Goal: Task Accomplishment & Management: Manage account settings

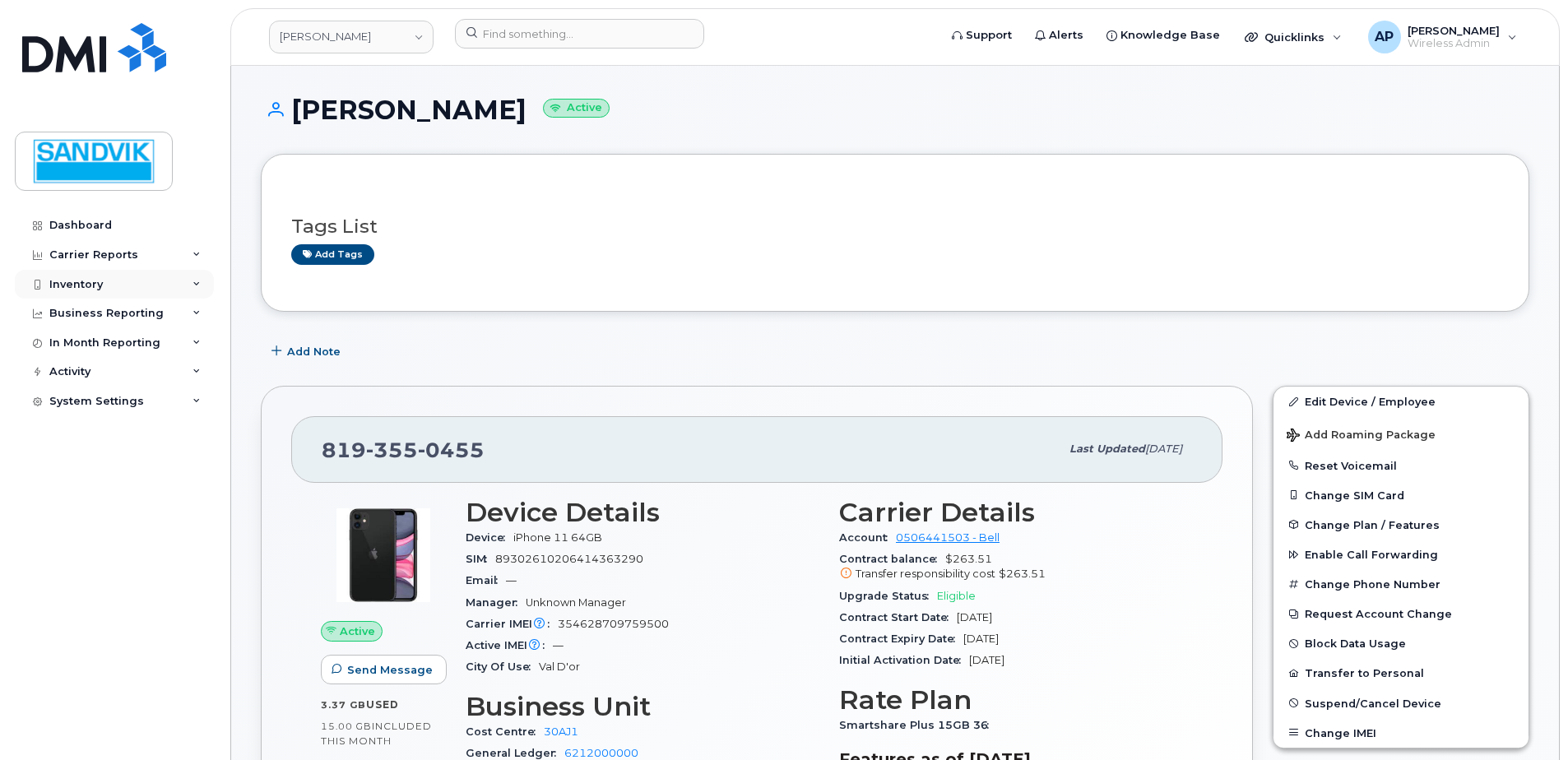
click at [52, 271] on div "Inventory" at bounding box center [114, 284] width 199 height 30
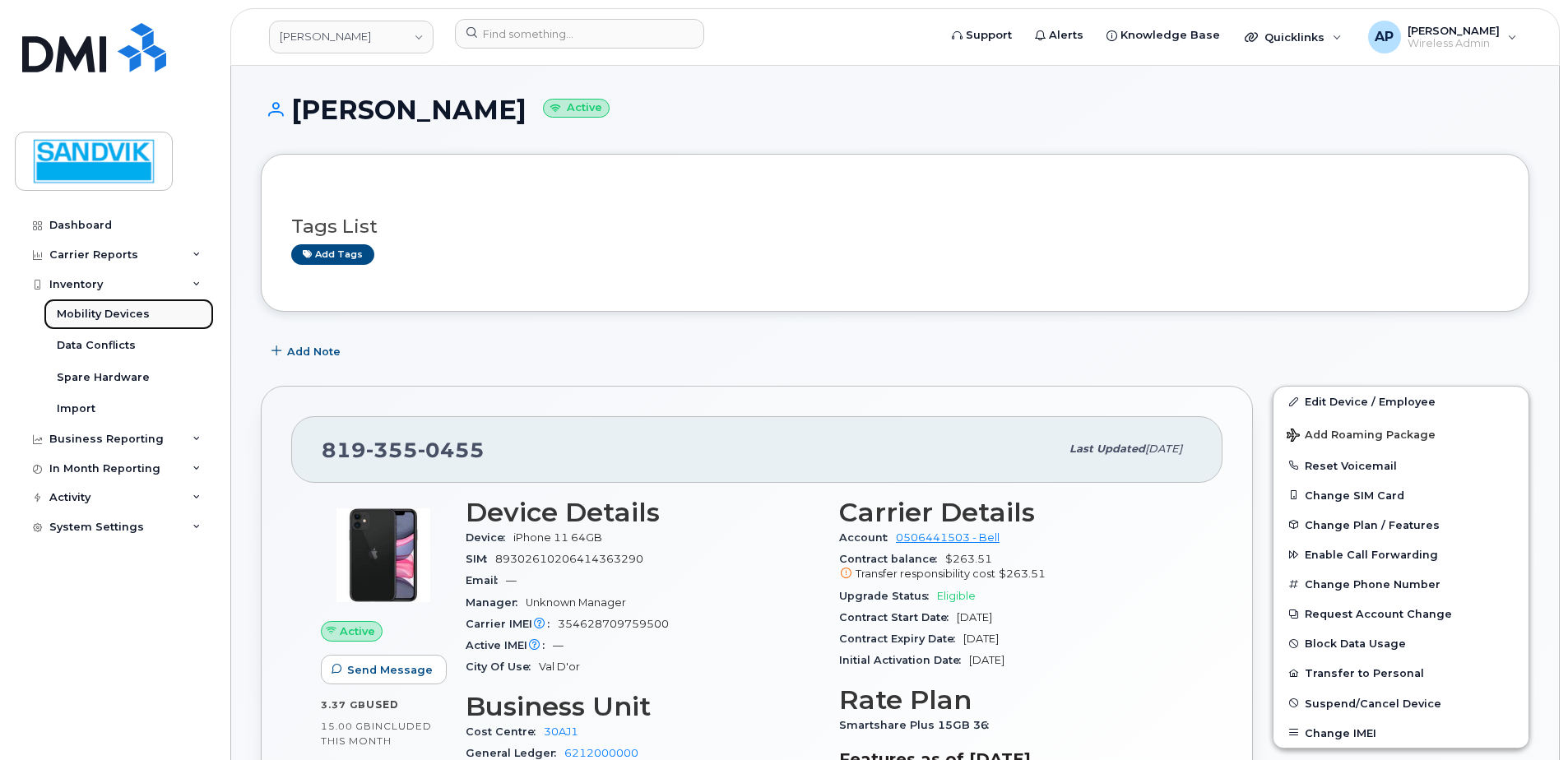
click at [135, 311] on div "Mobility Devices" at bounding box center [103, 314] width 93 height 14
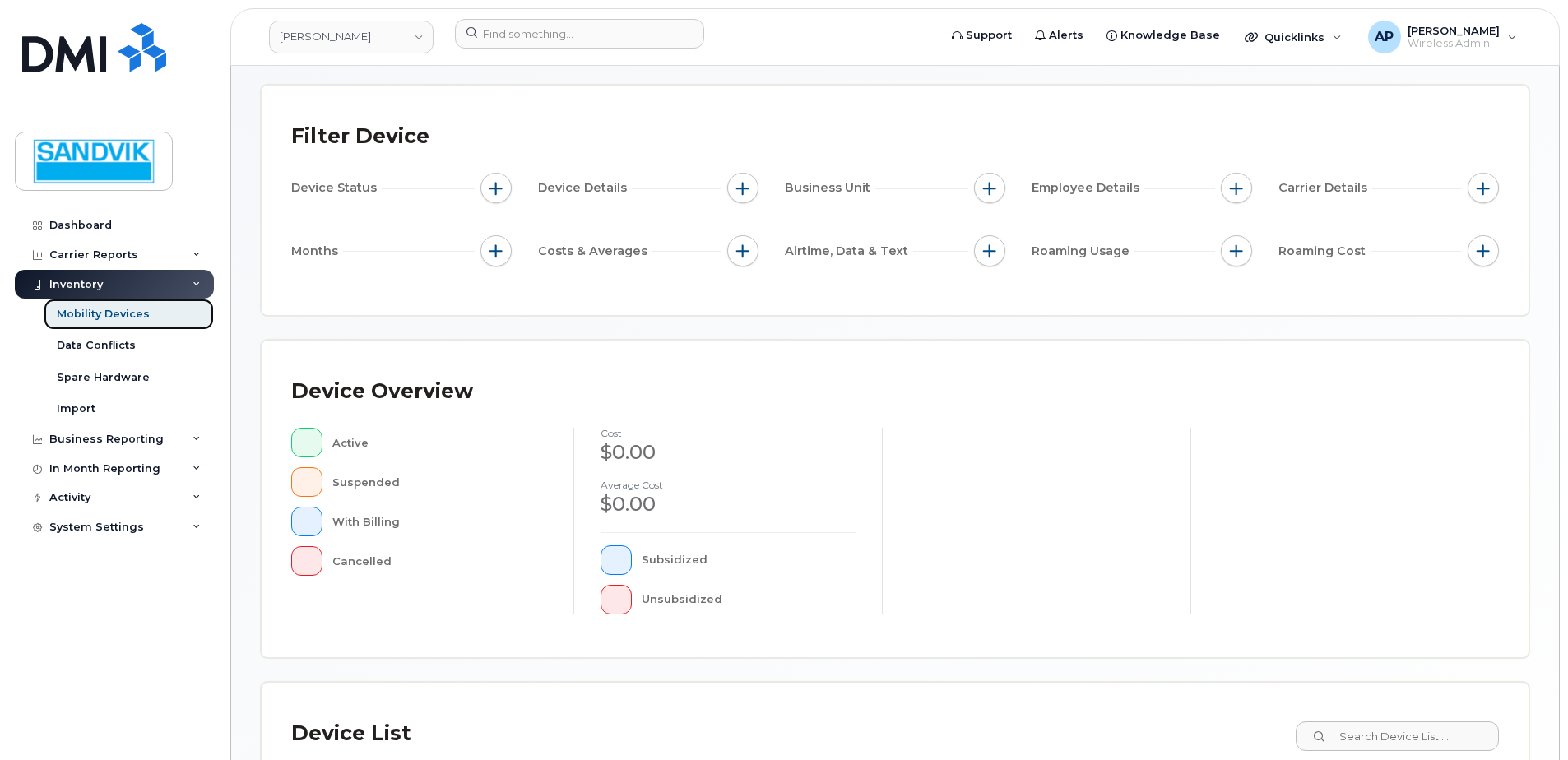
scroll to position [329, 0]
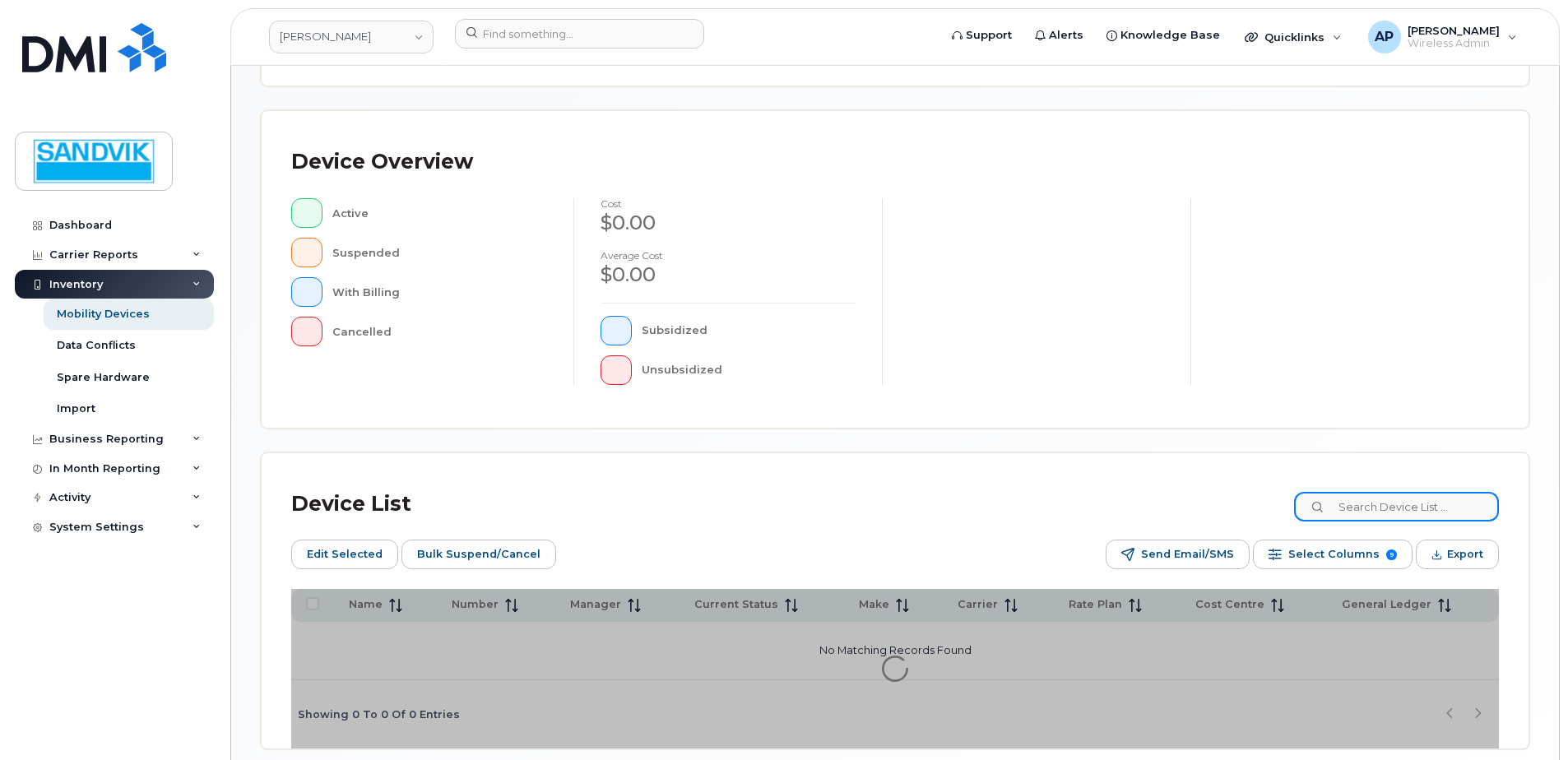
drag, startPoint x: 1388, startPoint y: 508, endPoint x: 1365, endPoint y: 499, distance: 24.7
click at [1387, 508] on input at bounding box center [1396, 506] width 205 height 30
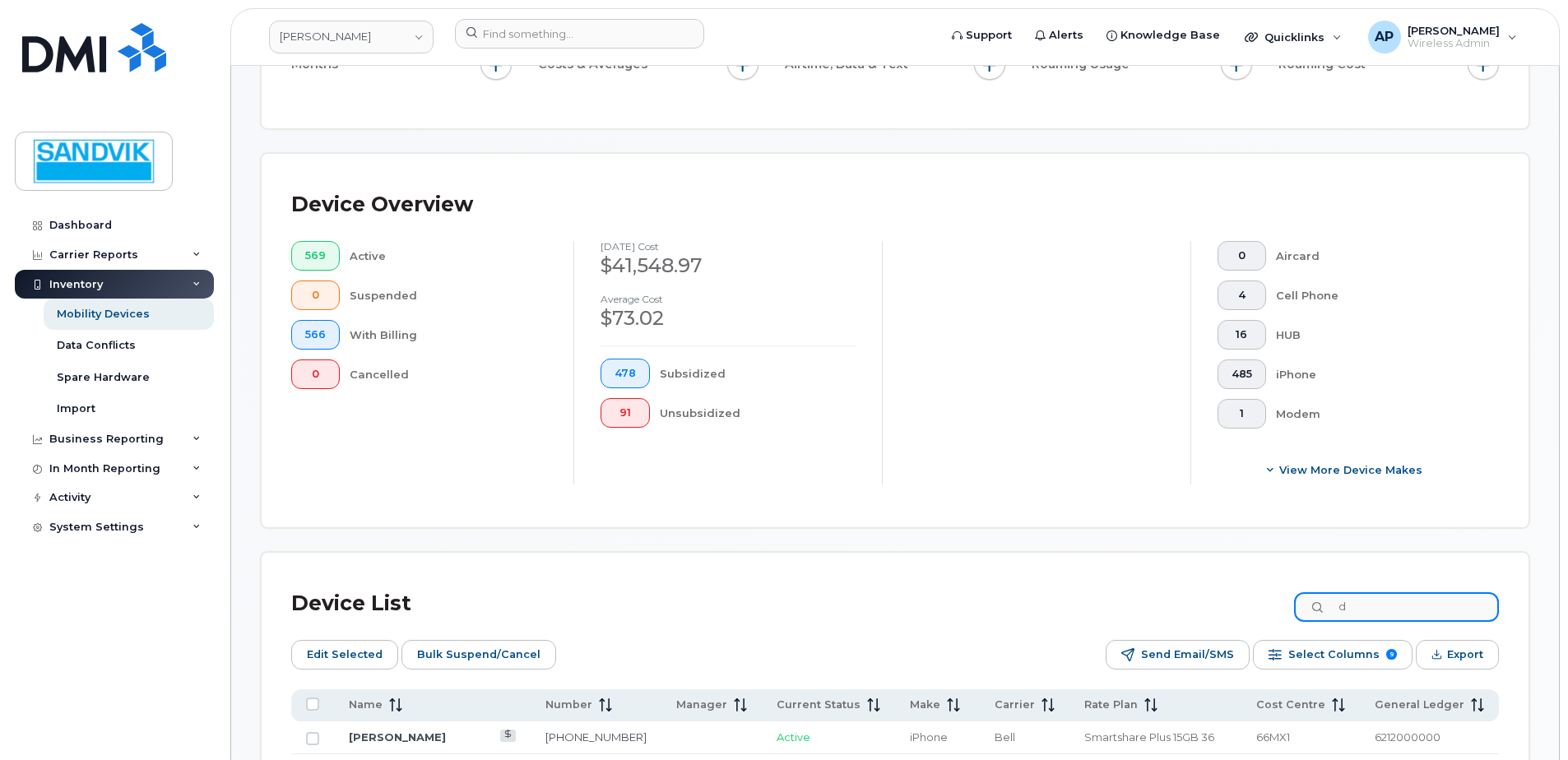
scroll to position [373, 0]
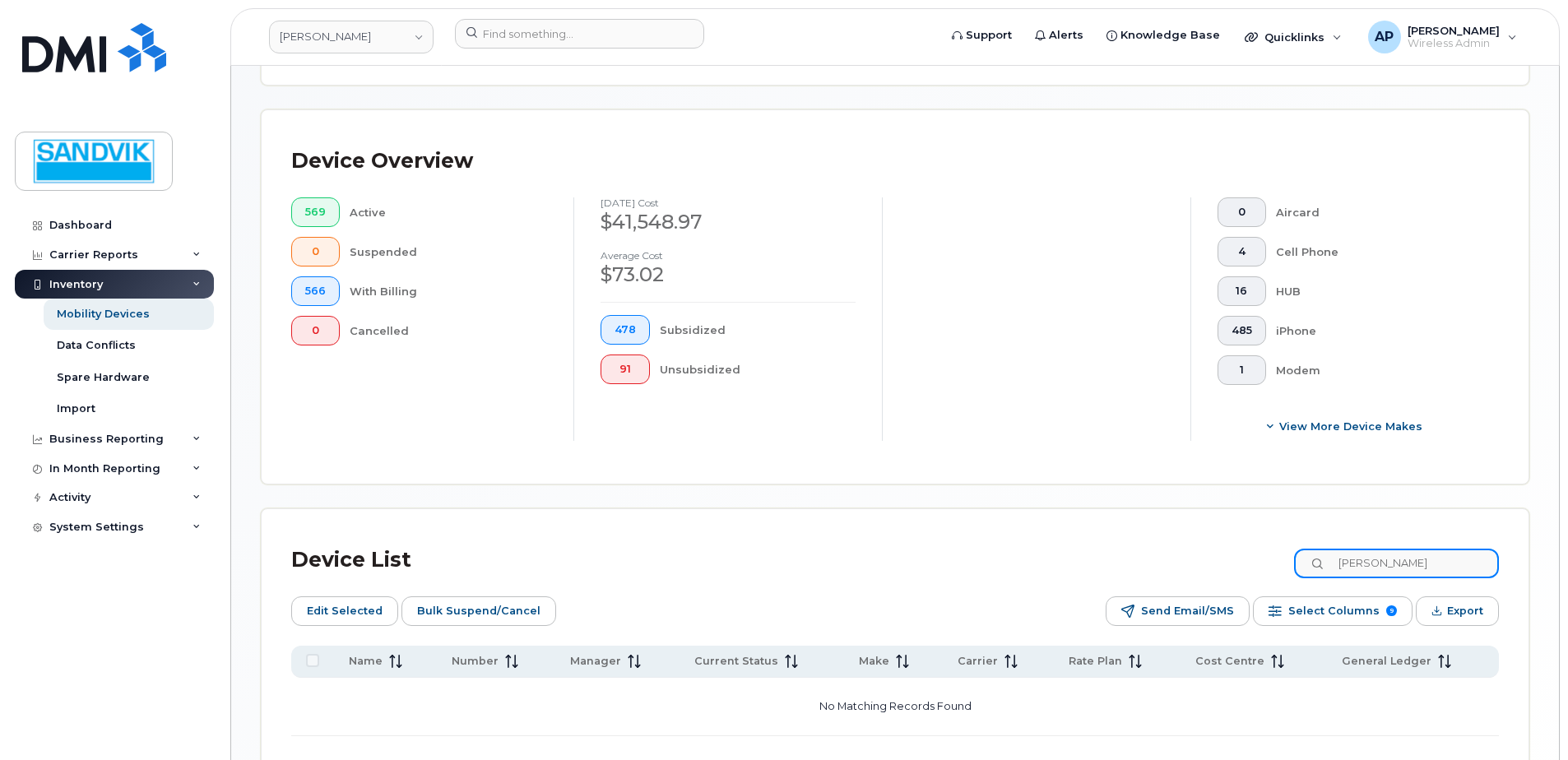
type input "[PERSON_NAME]"
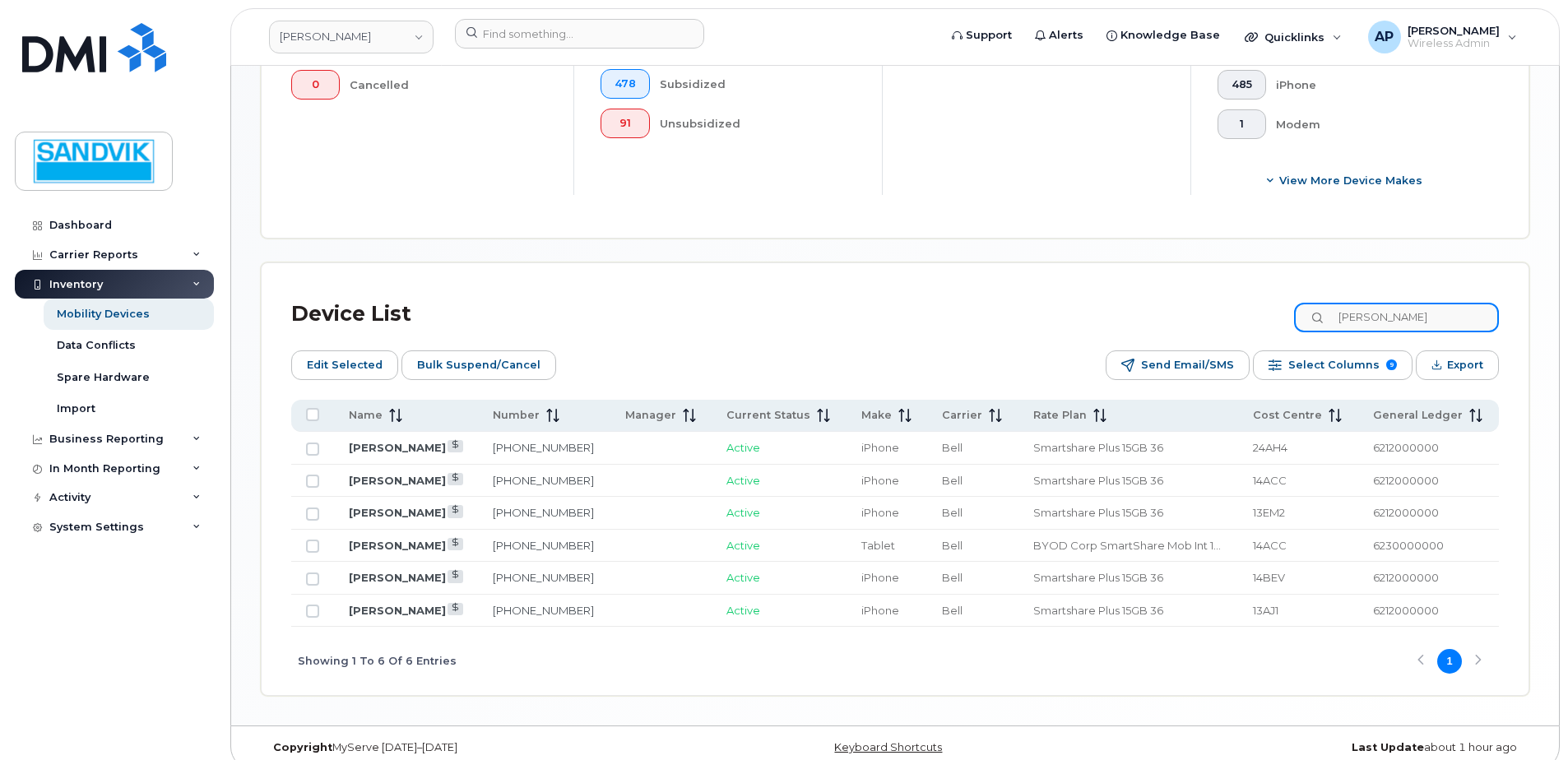
scroll to position [619, 0]
click at [532, 610] on link "819-651-1710" at bounding box center [543, 609] width 101 height 14
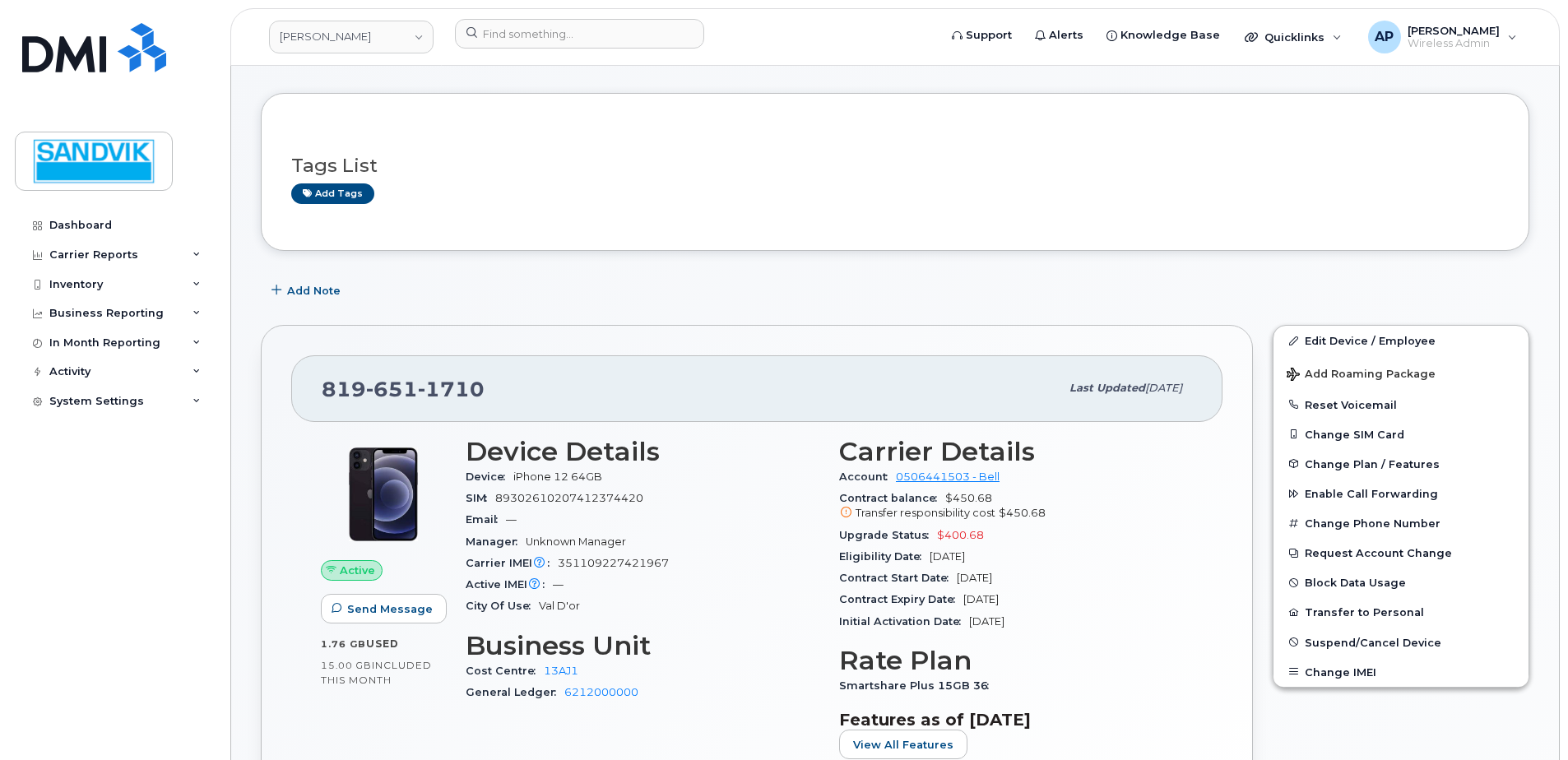
scroll to position [164, 0]
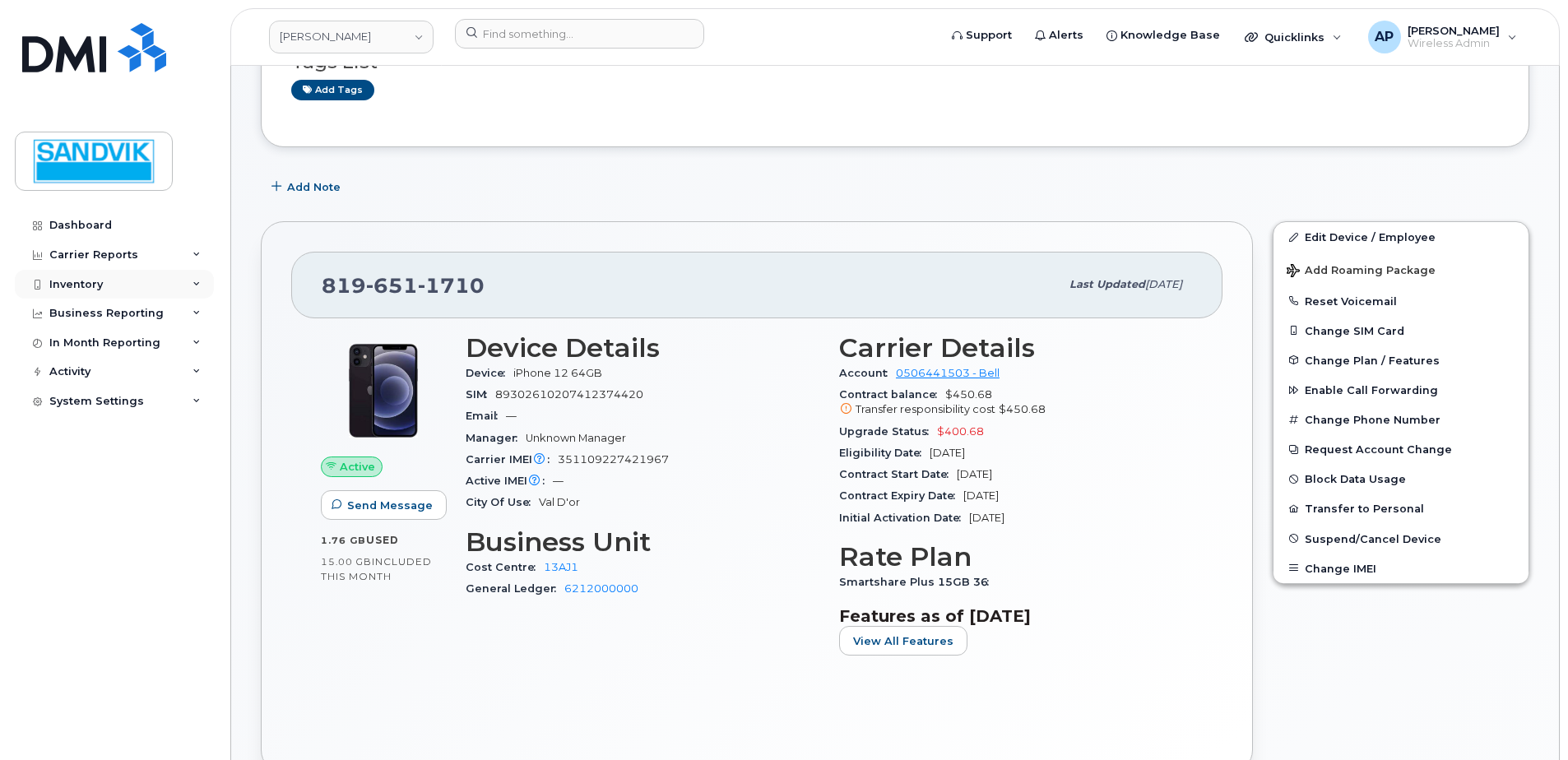
click at [109, 283] on div "Inventory" at bounding box center [114, 284] width 199 height 30
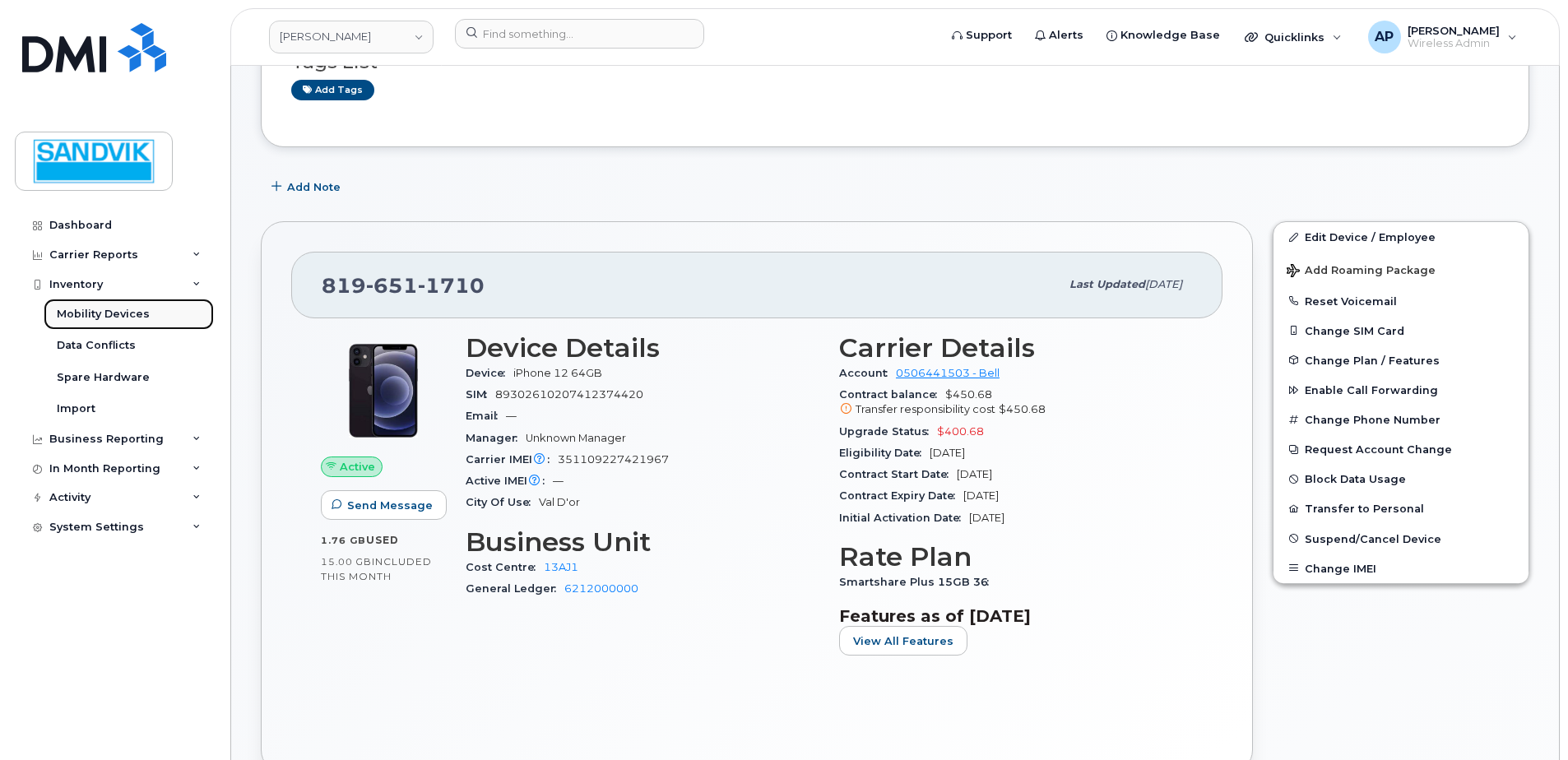
click at [59, 321] on div "Mobility Devices" at bounding box center [103, 314] width 93 height 14
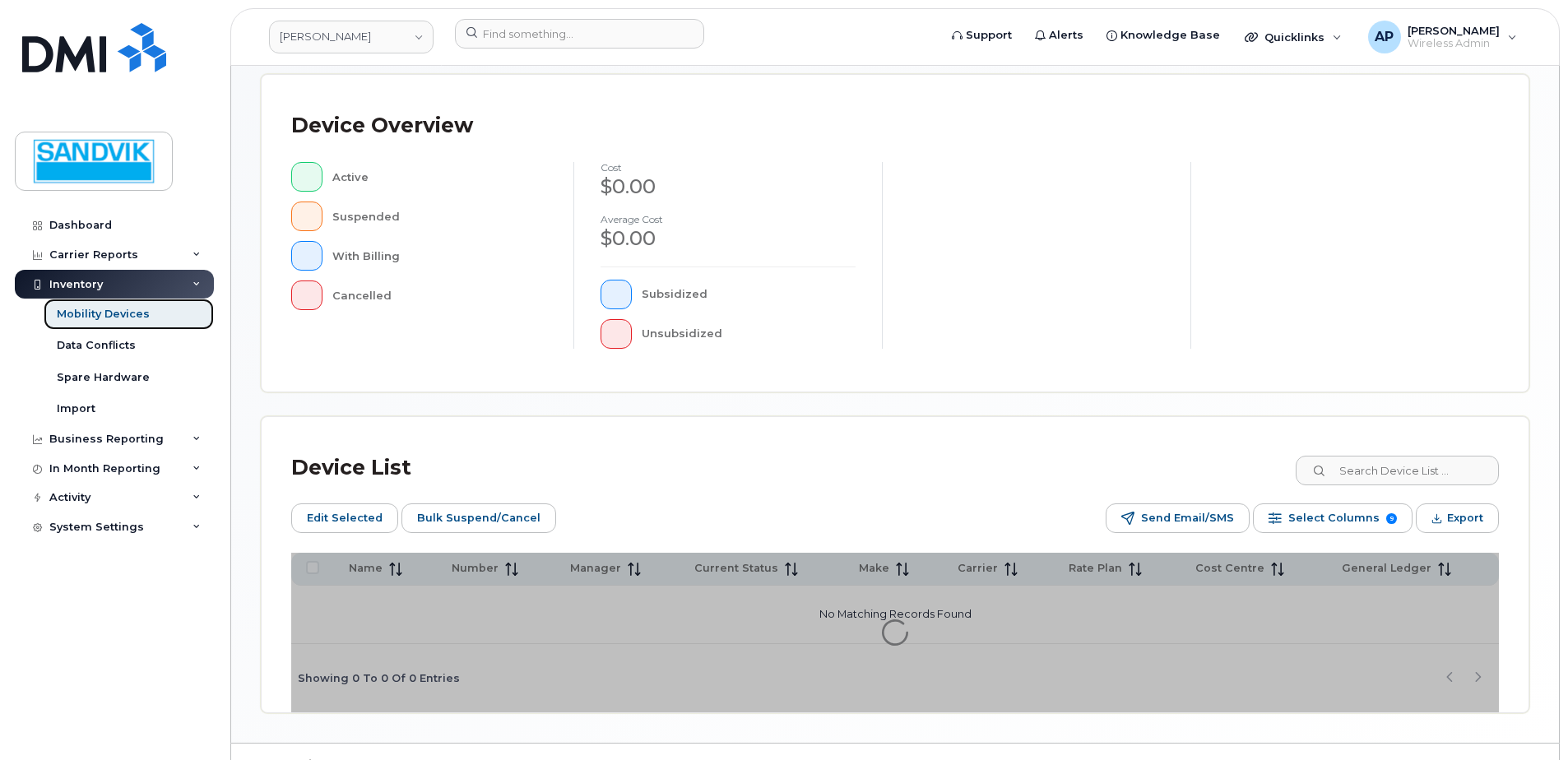
scroll to position [401, 0]
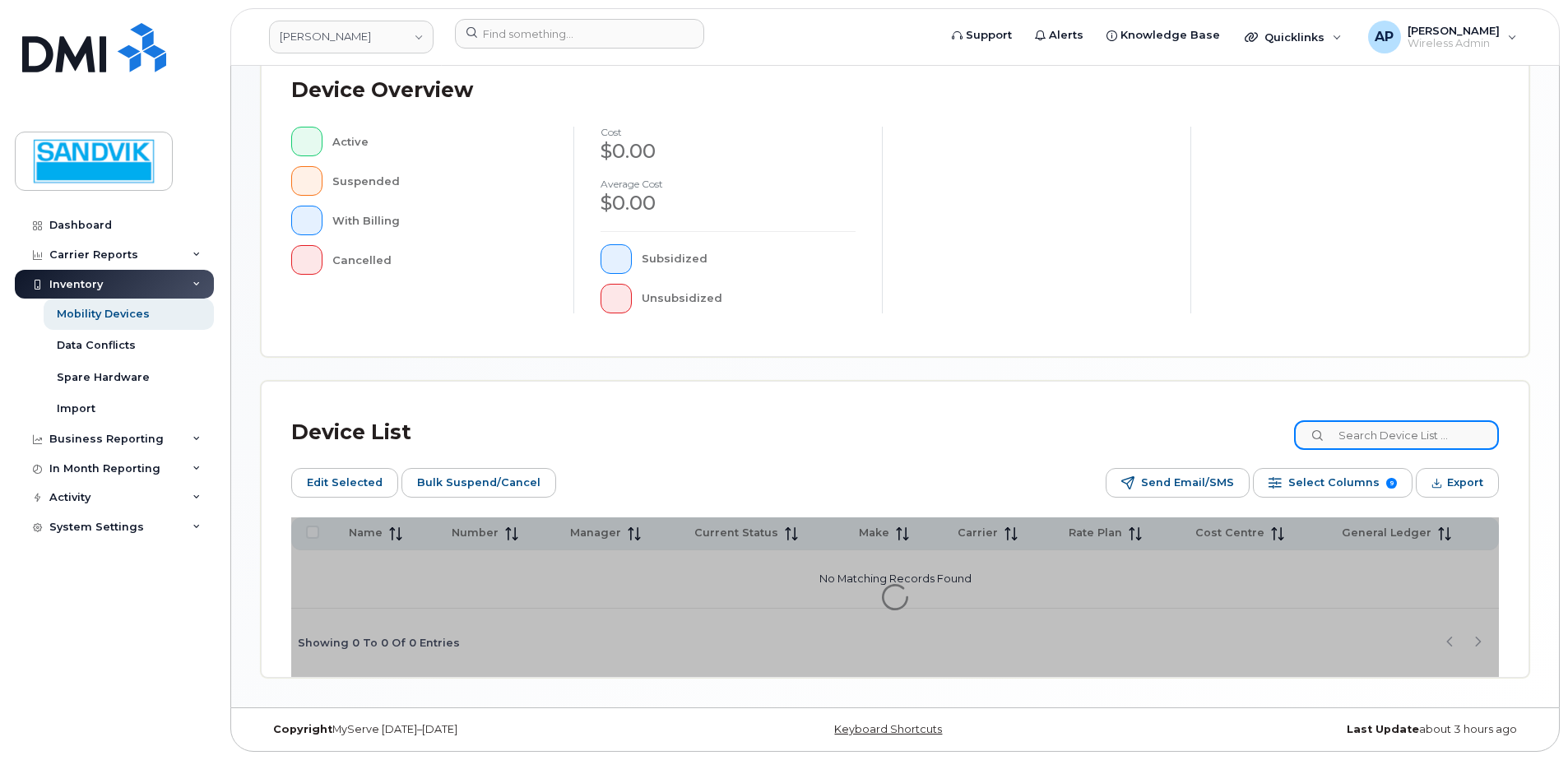
click at [1360, 438] on input at bounding box center [1396, 435] width 205 height 30
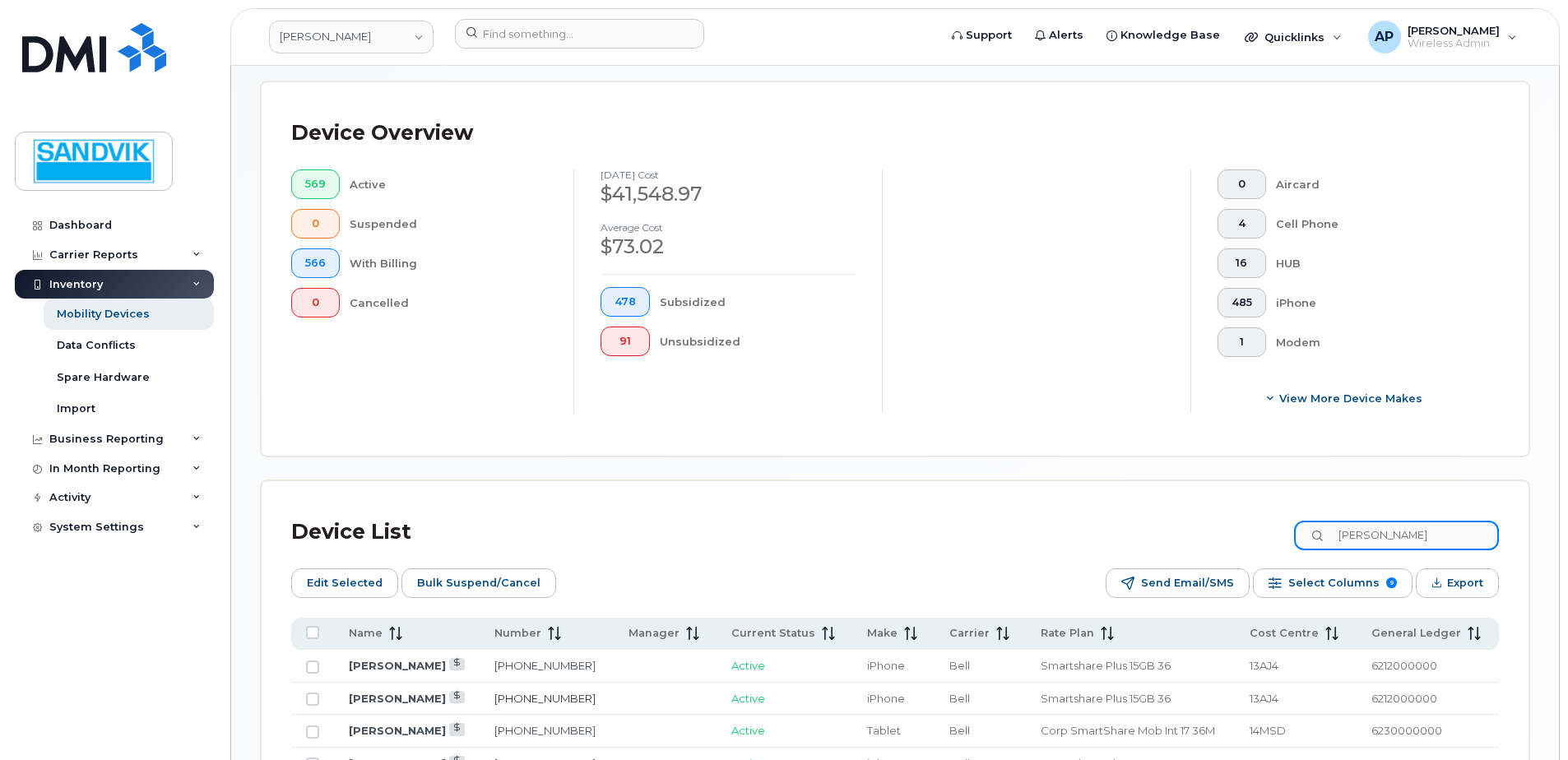
type input "andrew"
click at [552, 695] on link "[PHONE_NUMBER]" at bounding box center [545, 699] width 101 height 14
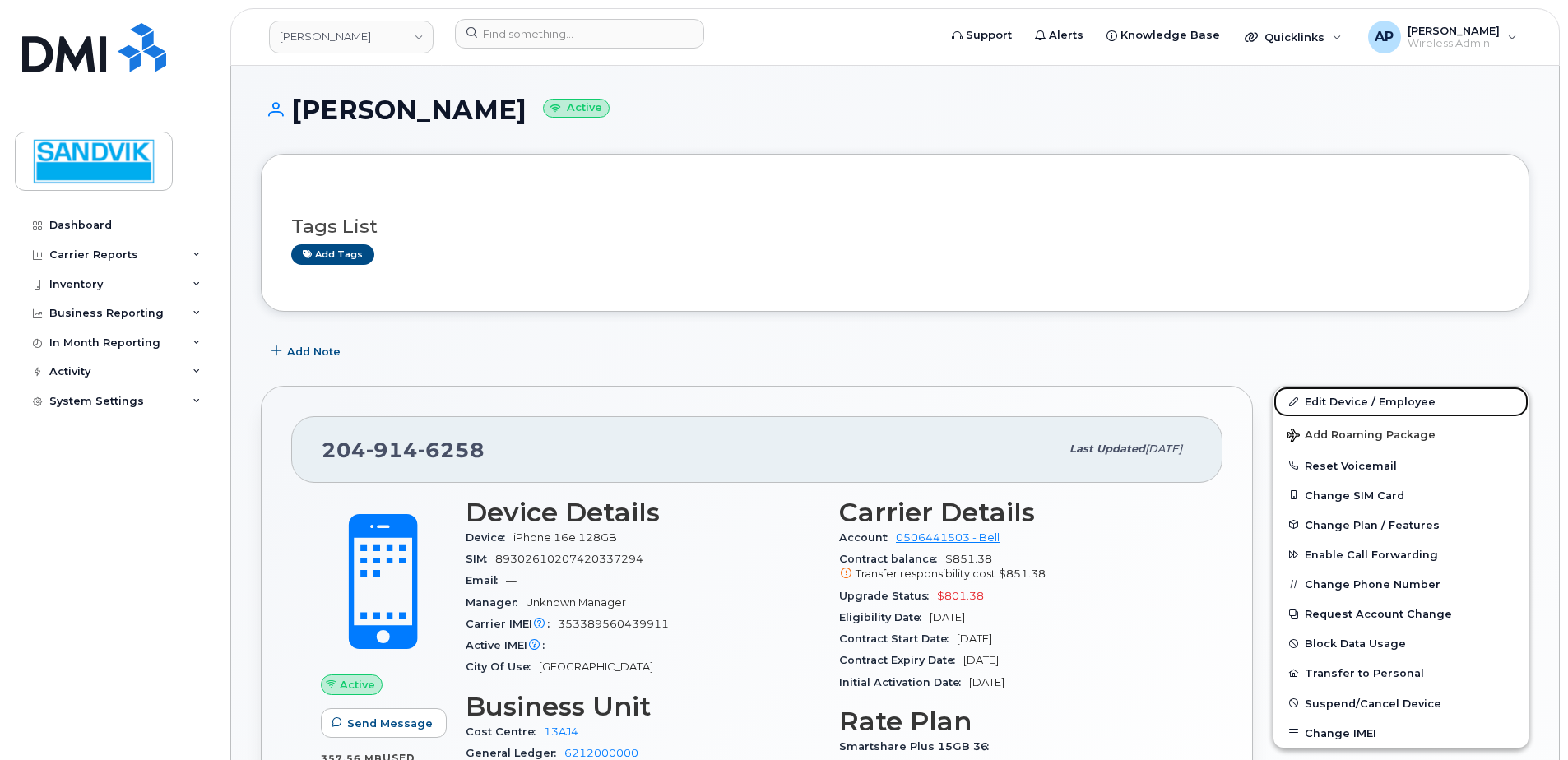
drag, startPoint x: 1353, startPoint y: 392, endPoint x: 1221, endPoint y: 420, distance: 134.9
click at [1353, 392] on link "Edit Device / Employee" at bounding box center [1401, 401] width 255 height 30
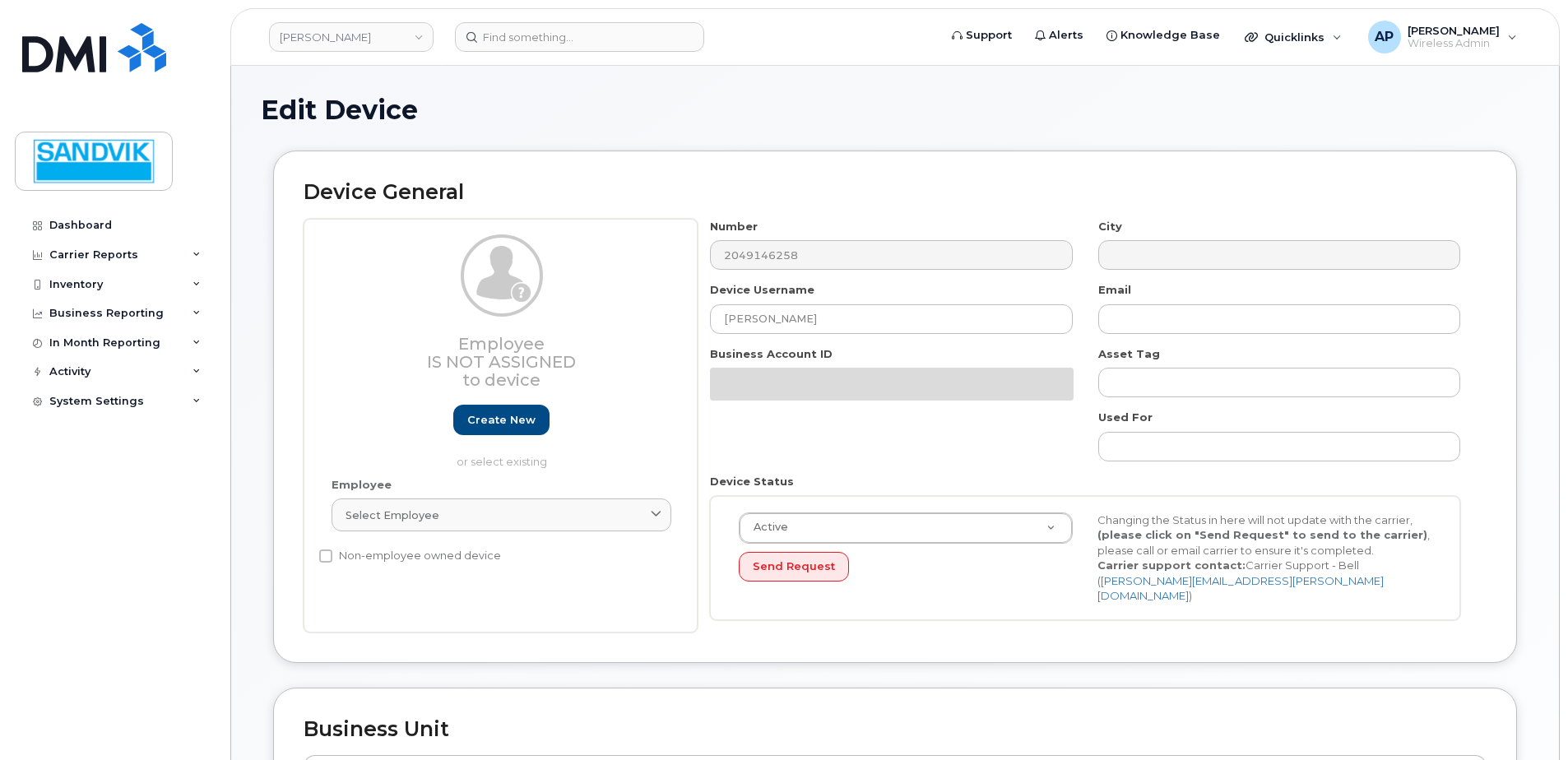
select select "582100"
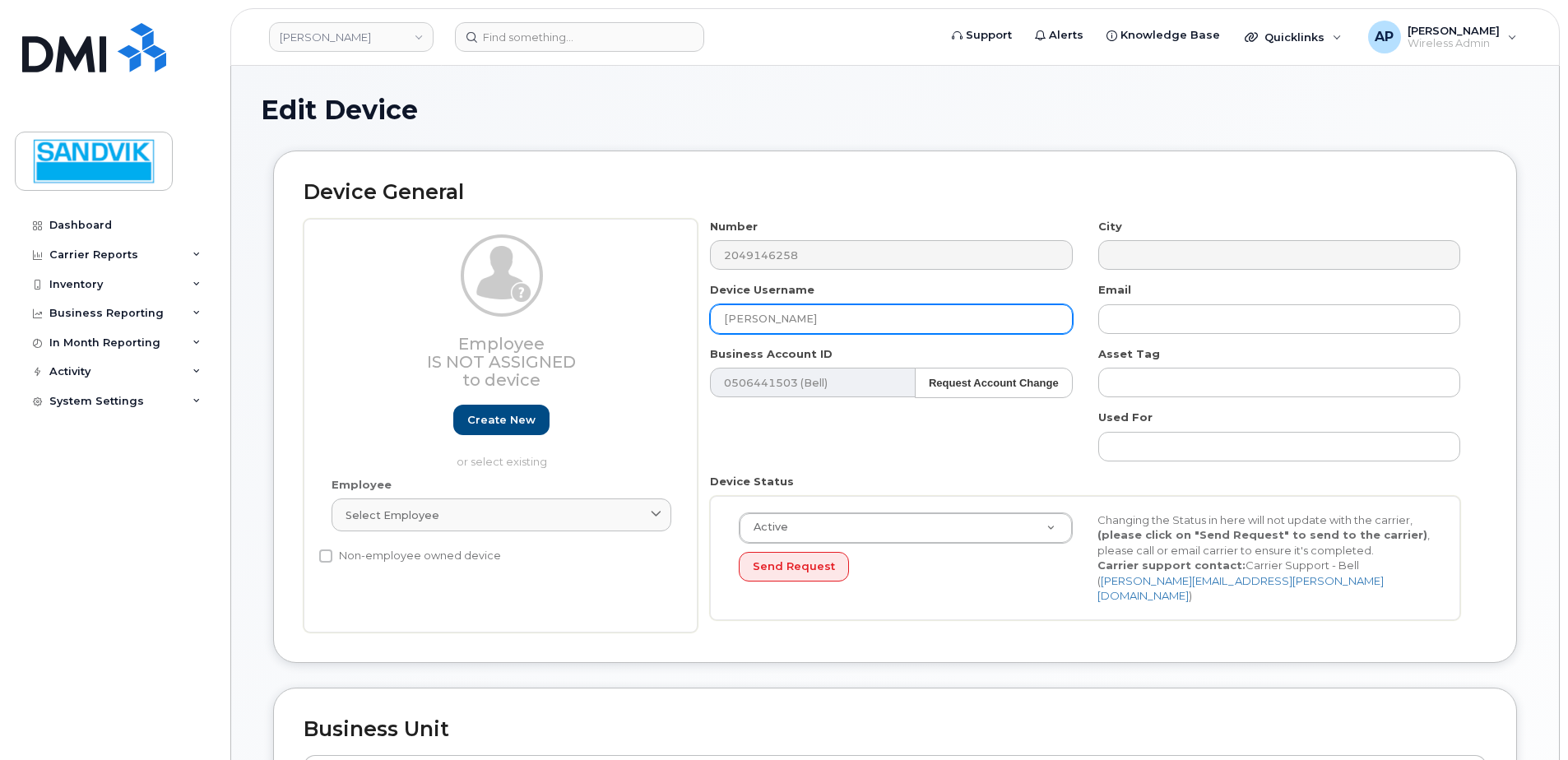
click at [836, 312] on input "Andrew Canning" at bounding box center [891, 319] width 362 height 30
drag, startPoint x: 836, startPoint y: 312, endPoint x: 598, endPoint y: 310, distance: 238.0
click at [598, 310] on div "Employee Is not assigned to device Create new or select existing Employee Selec…" at bounding box center [895, 425] width 1183 height 414
type input "l"
type input "[PERSON_NAME]"
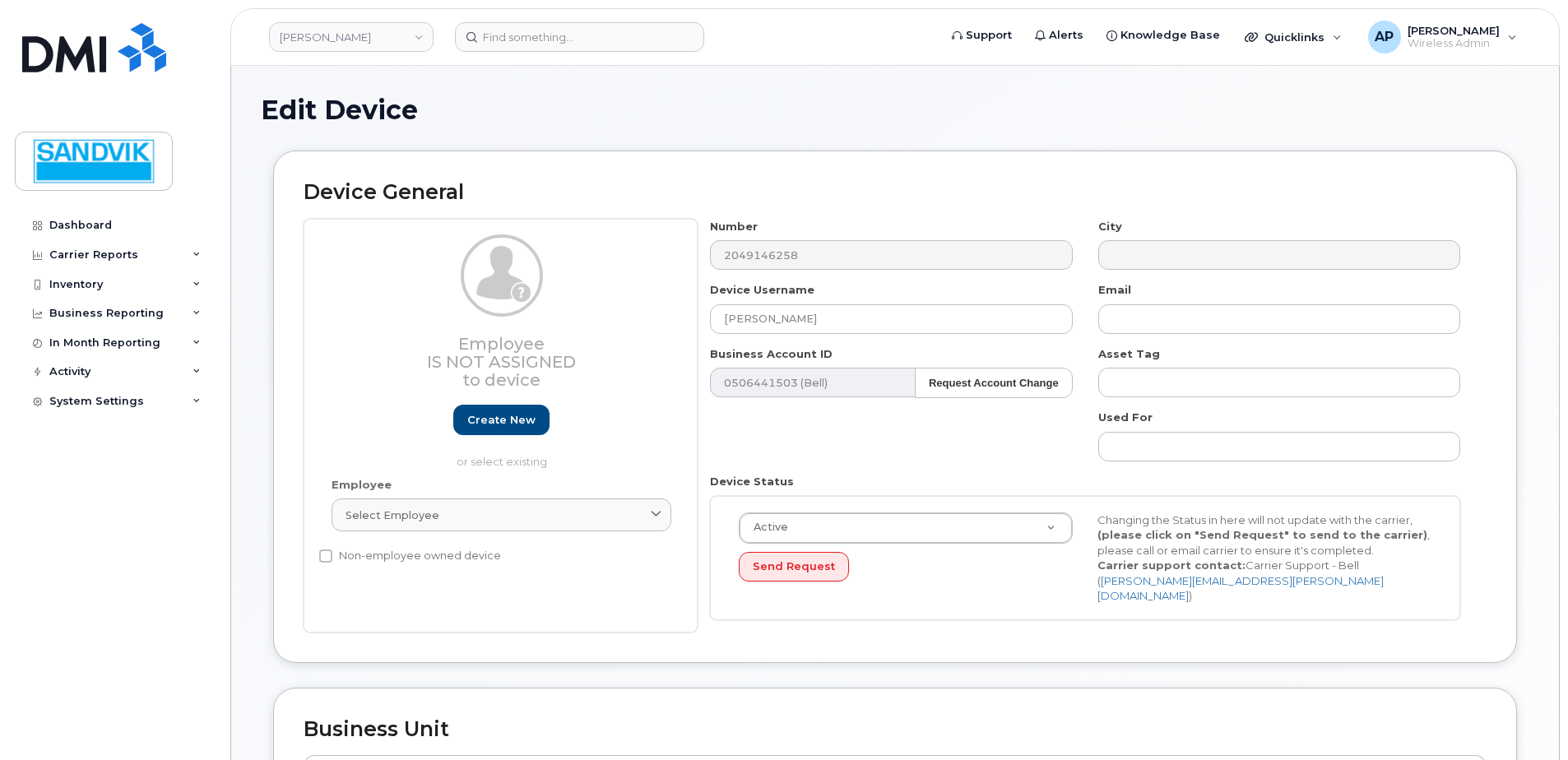
click at [854, 440] on div "Number 2049146258 City Device Username Logan Dawe Email Business Account ID 050…" at bounding box center [1086, 425] width 776 height 414
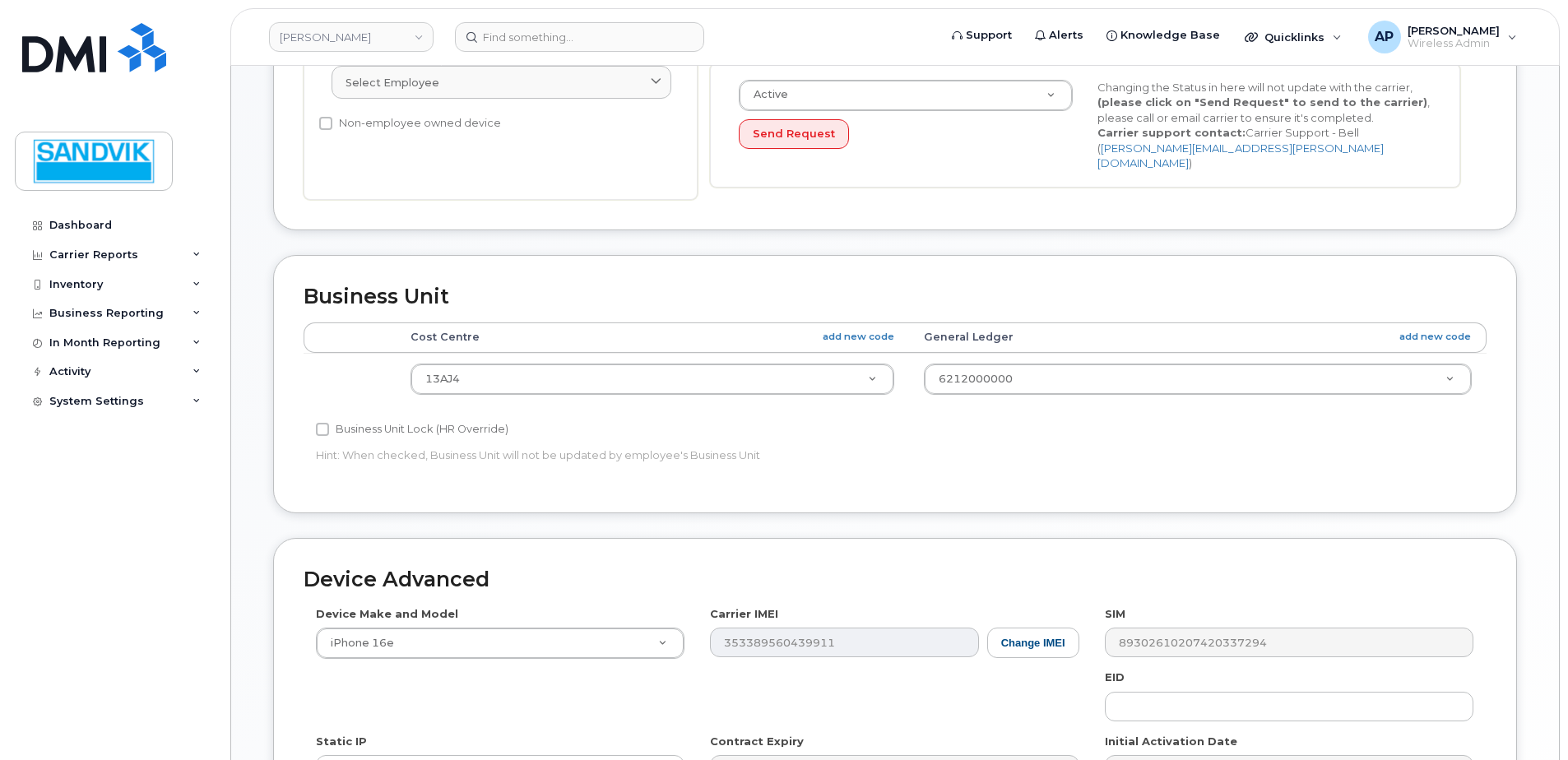
scroll to position [412, 0]
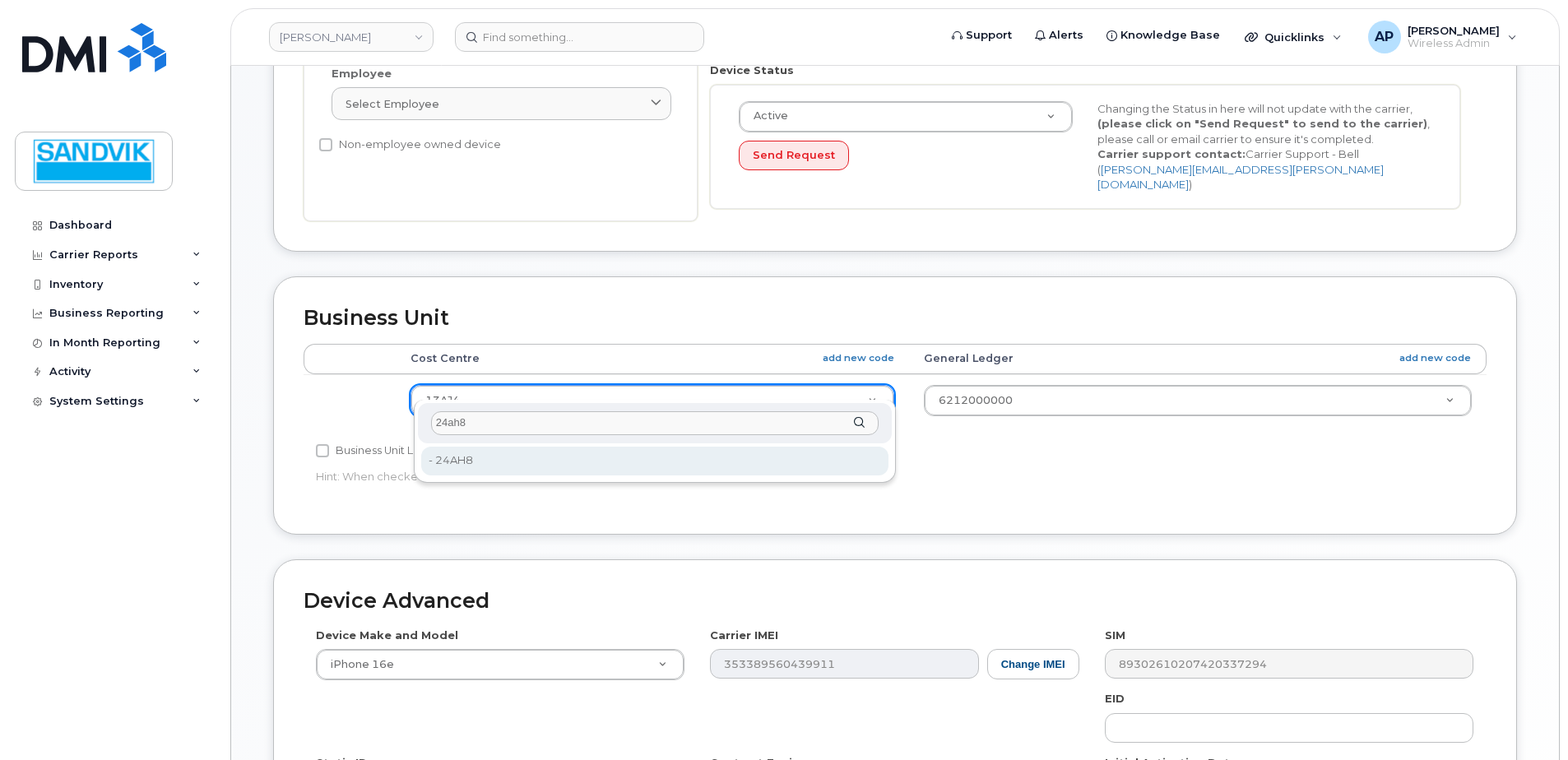
type input "24ah8"
type input "4694448"
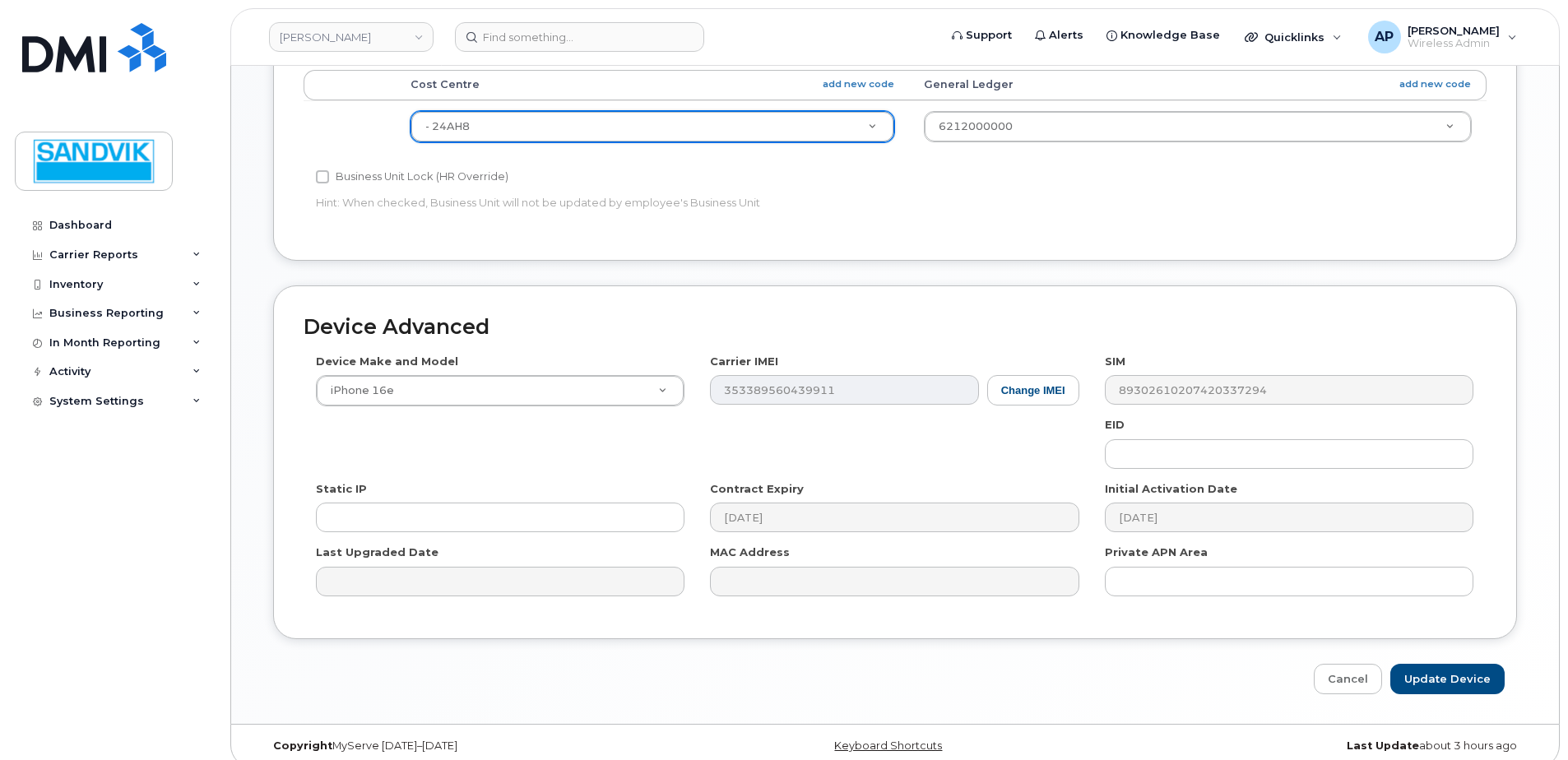
scroll to position [686, 0]
click at [1472, 674] on input "Update Device" at bounding box center [1448, 679] width 115 height 31
type input "Saving..."
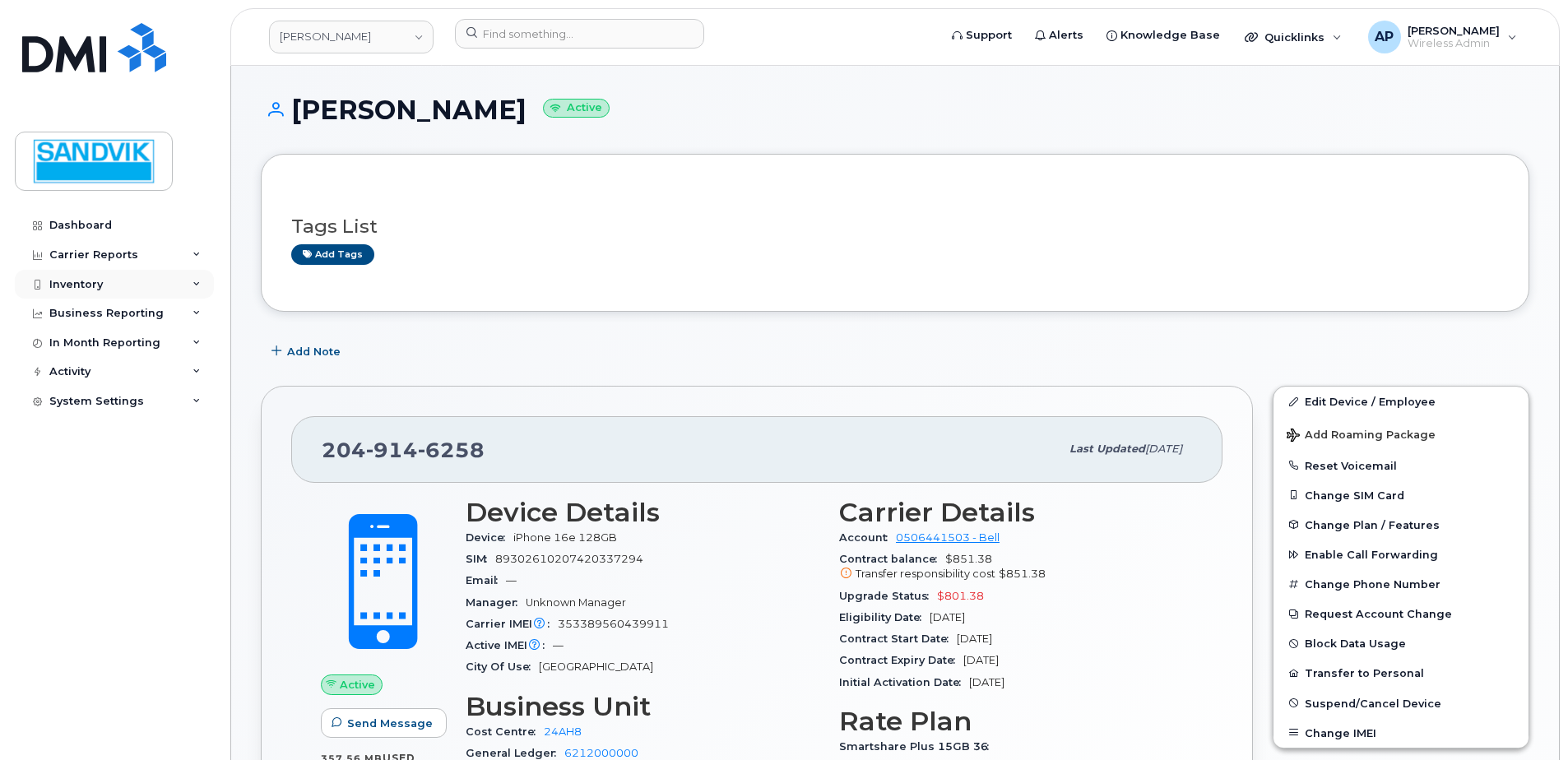
click at [83, 276] on div "Inventory" at bounding box center [114, 284] width 199 height 30
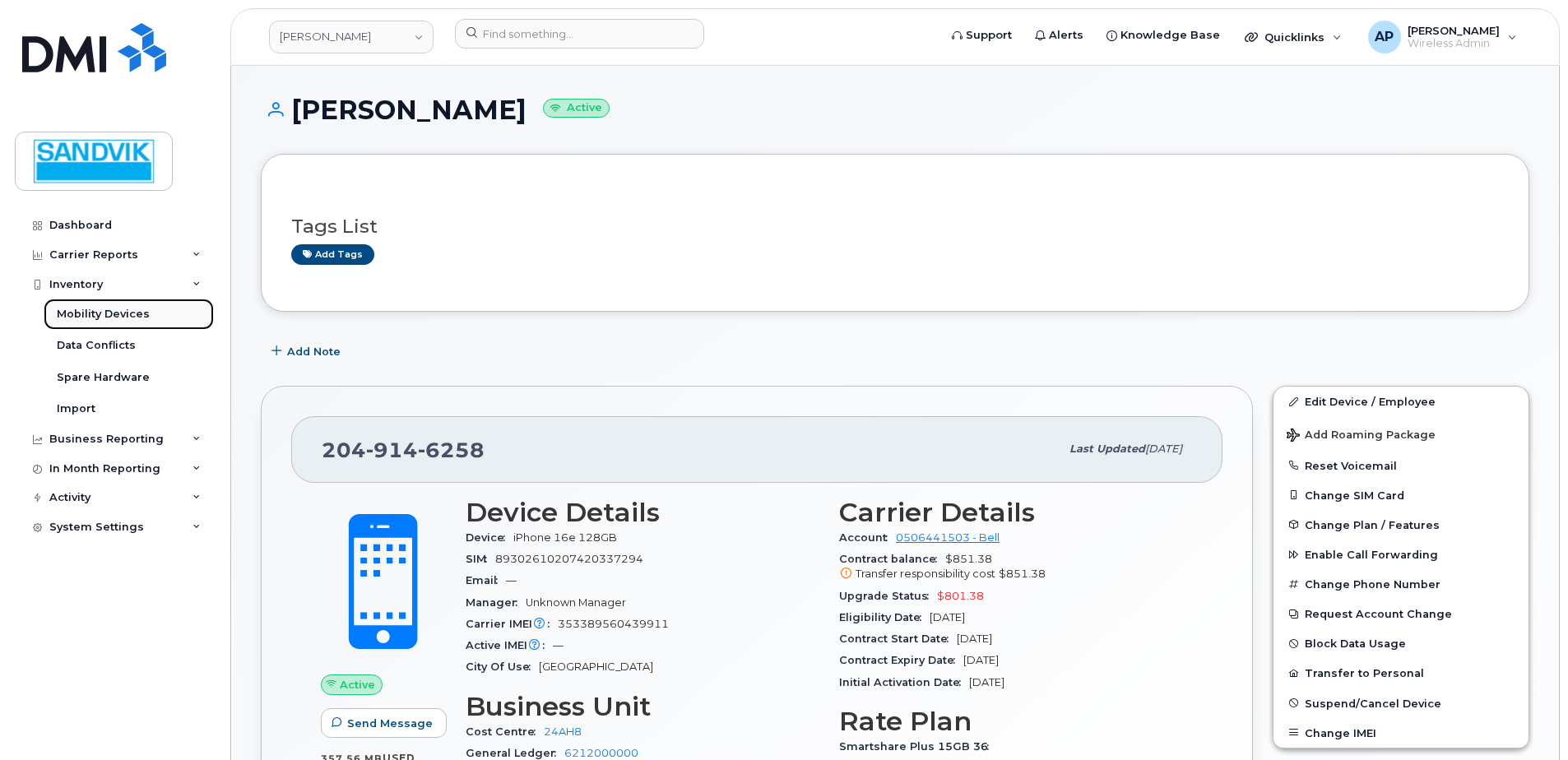
click at [138, 318] on div "Mobility Devices" at bounding box center [103, 314] width 93 height 14
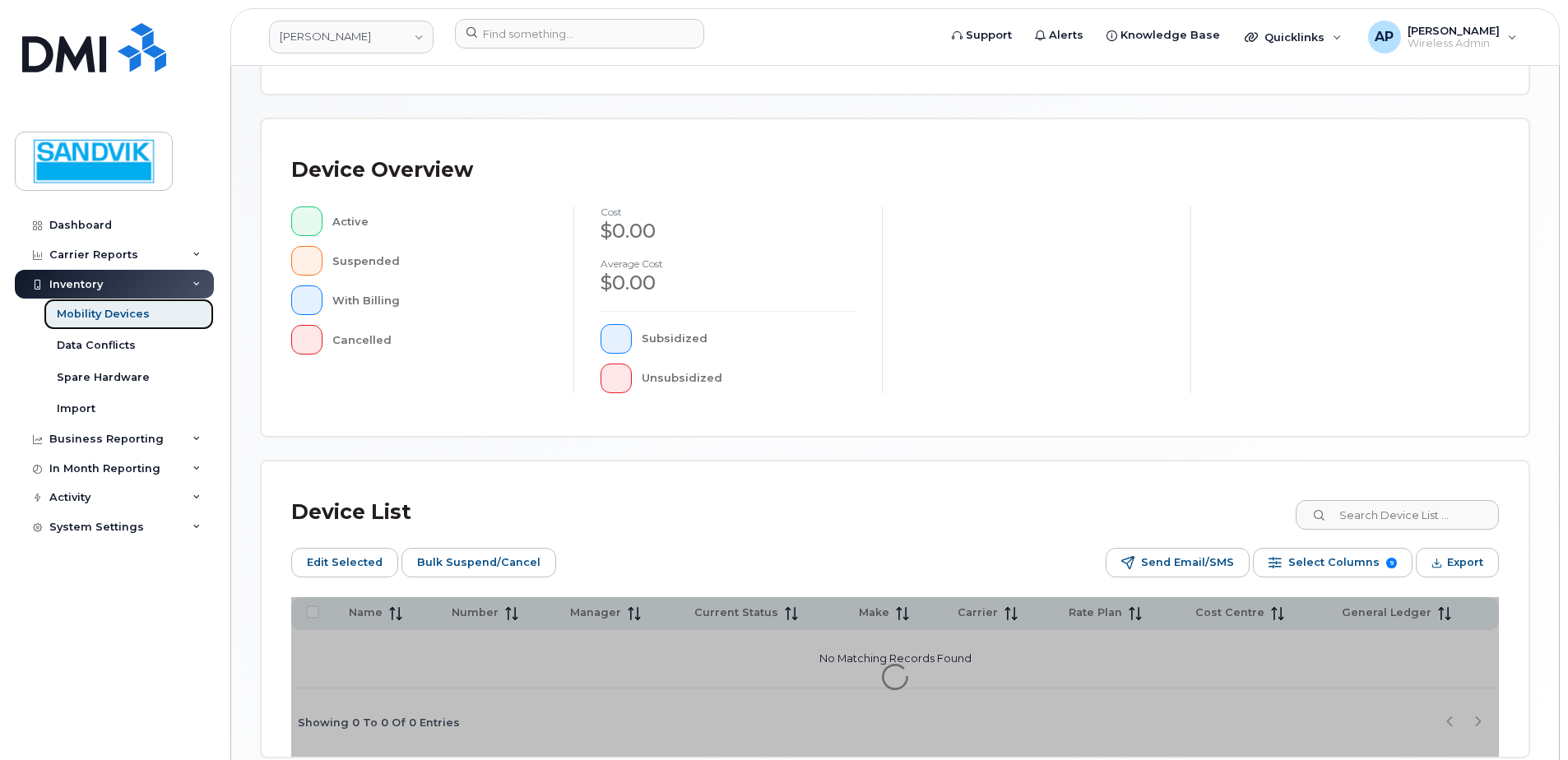
scroll to position [329, 0]
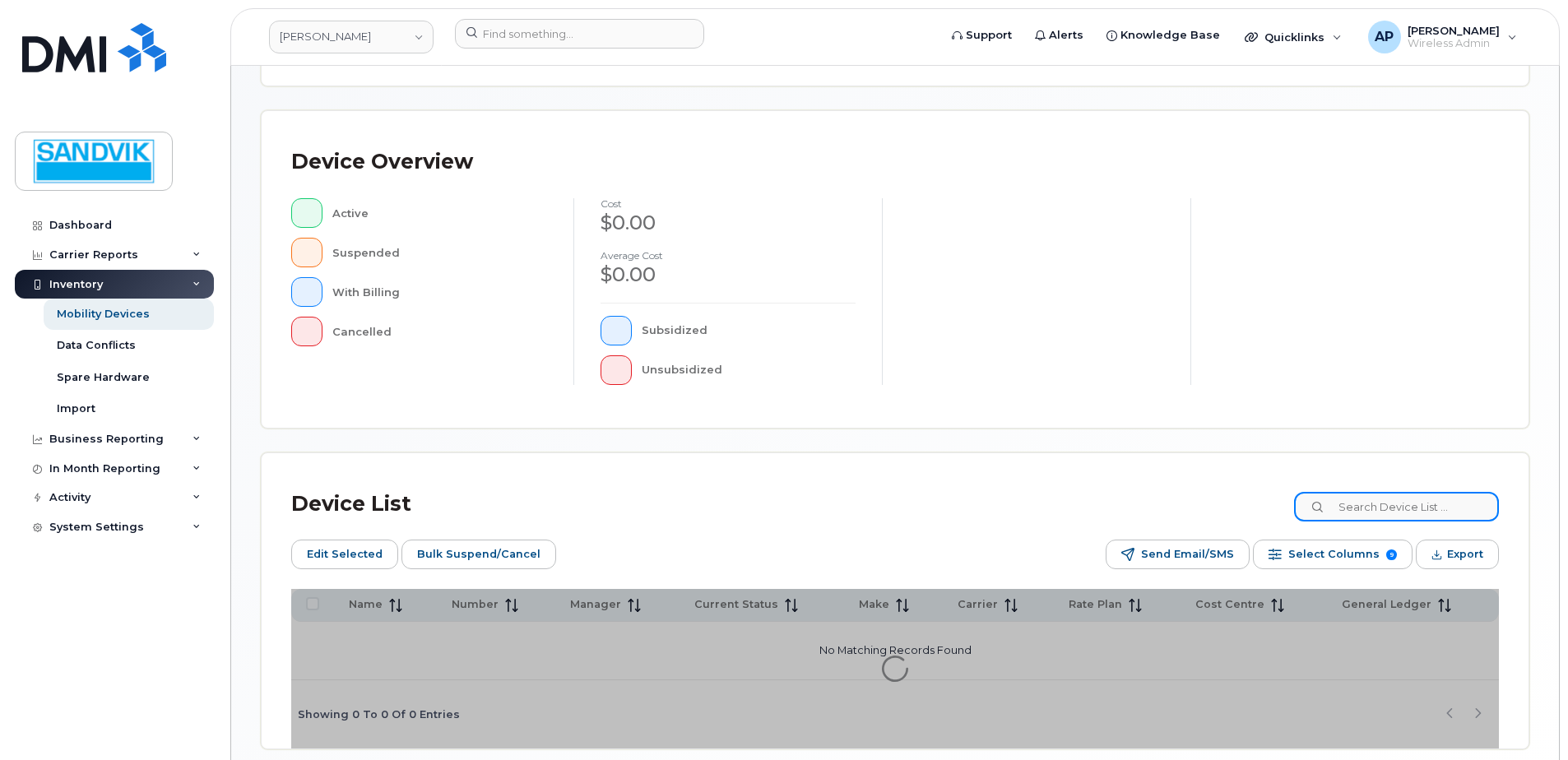
click at [1345, 510] on input at bounding box center [1396, 506] width 205 height 30
type input "rick"
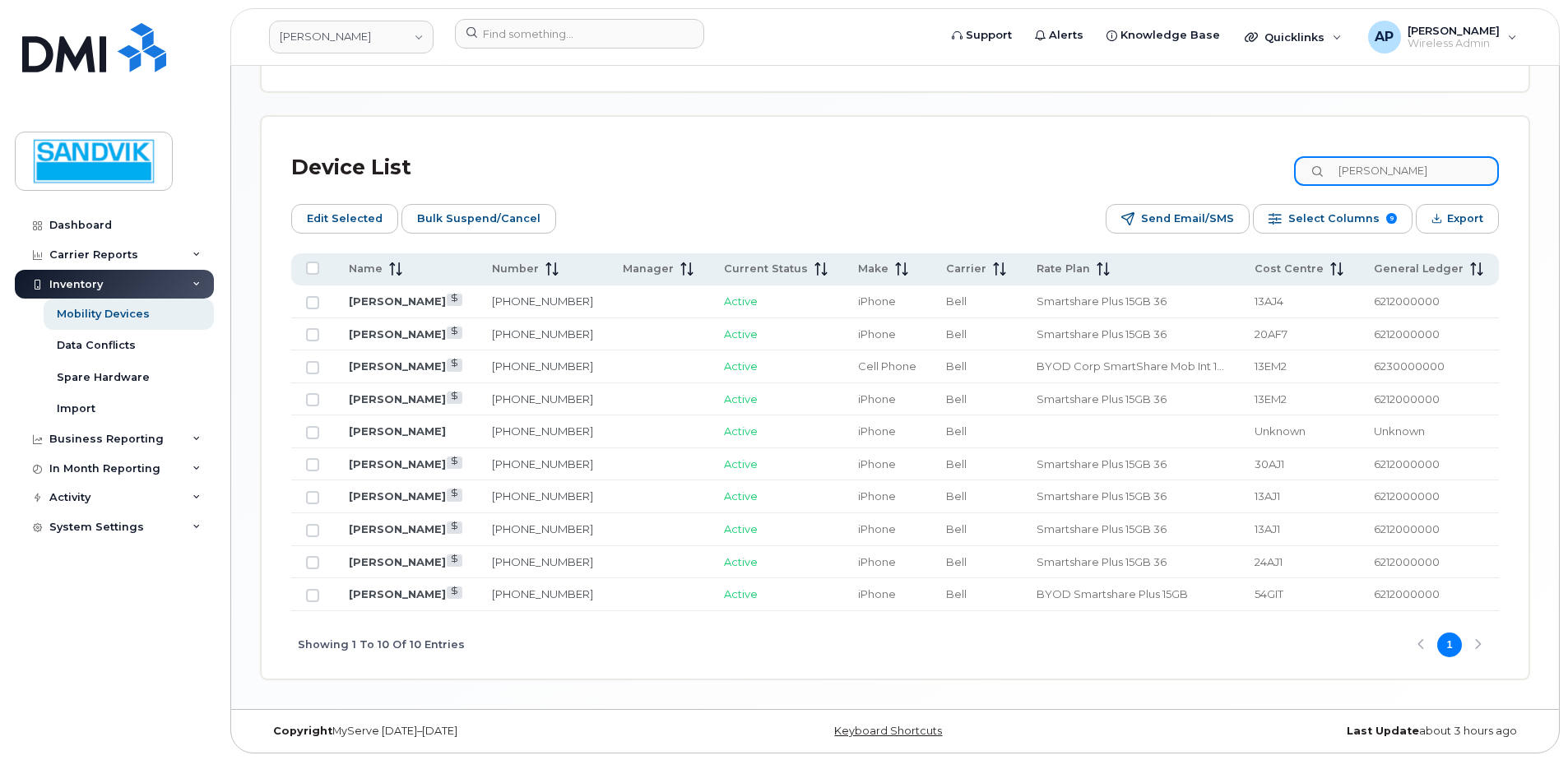
scroll to position [767, 0]
click at [516, 593] on link "905-815-3422" at bounding box center [543, 592] width 101 height 14
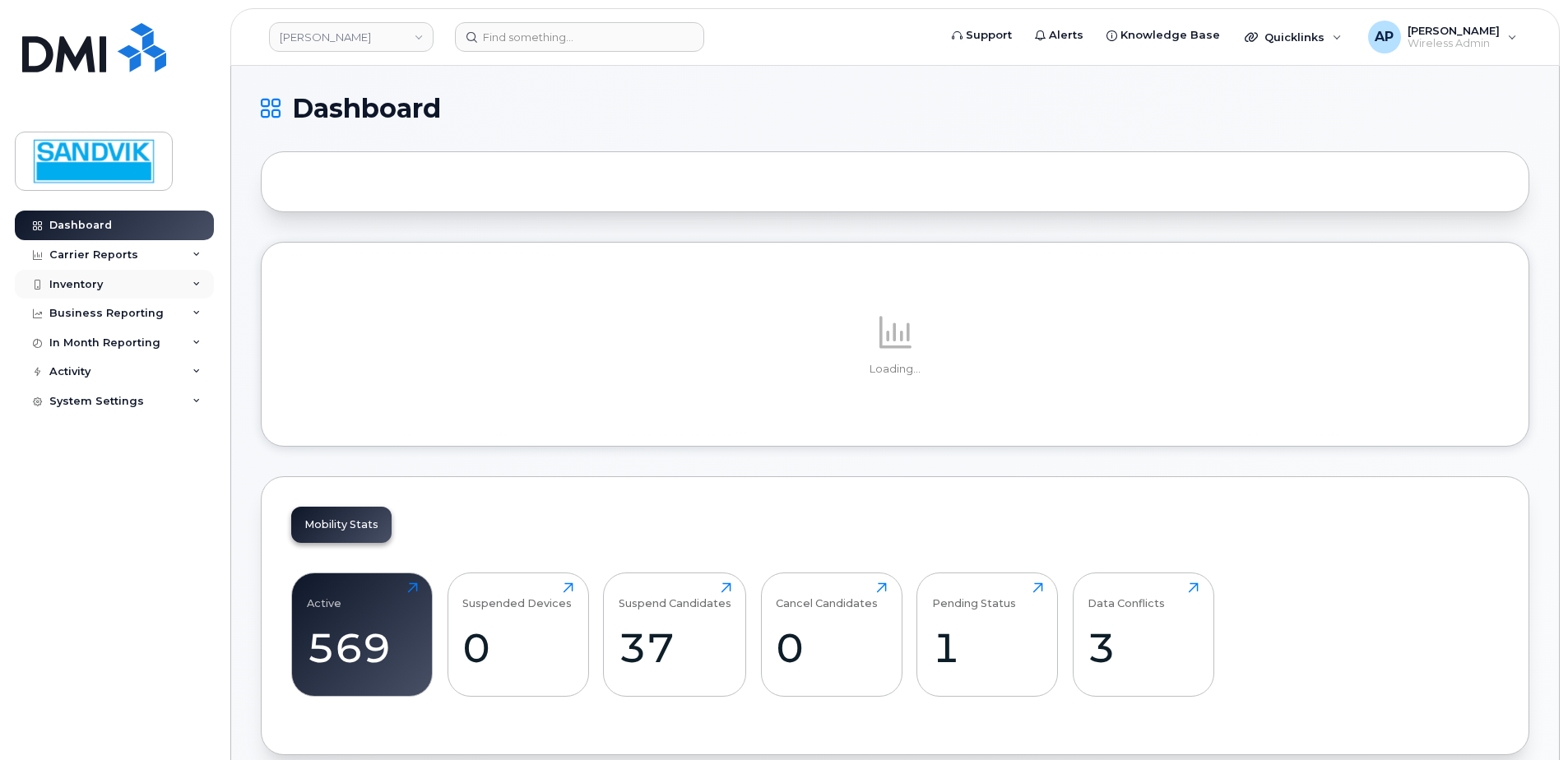
click at [58, 283] on div "Inventory" at bounding box center [76, 284] width 53 height 14
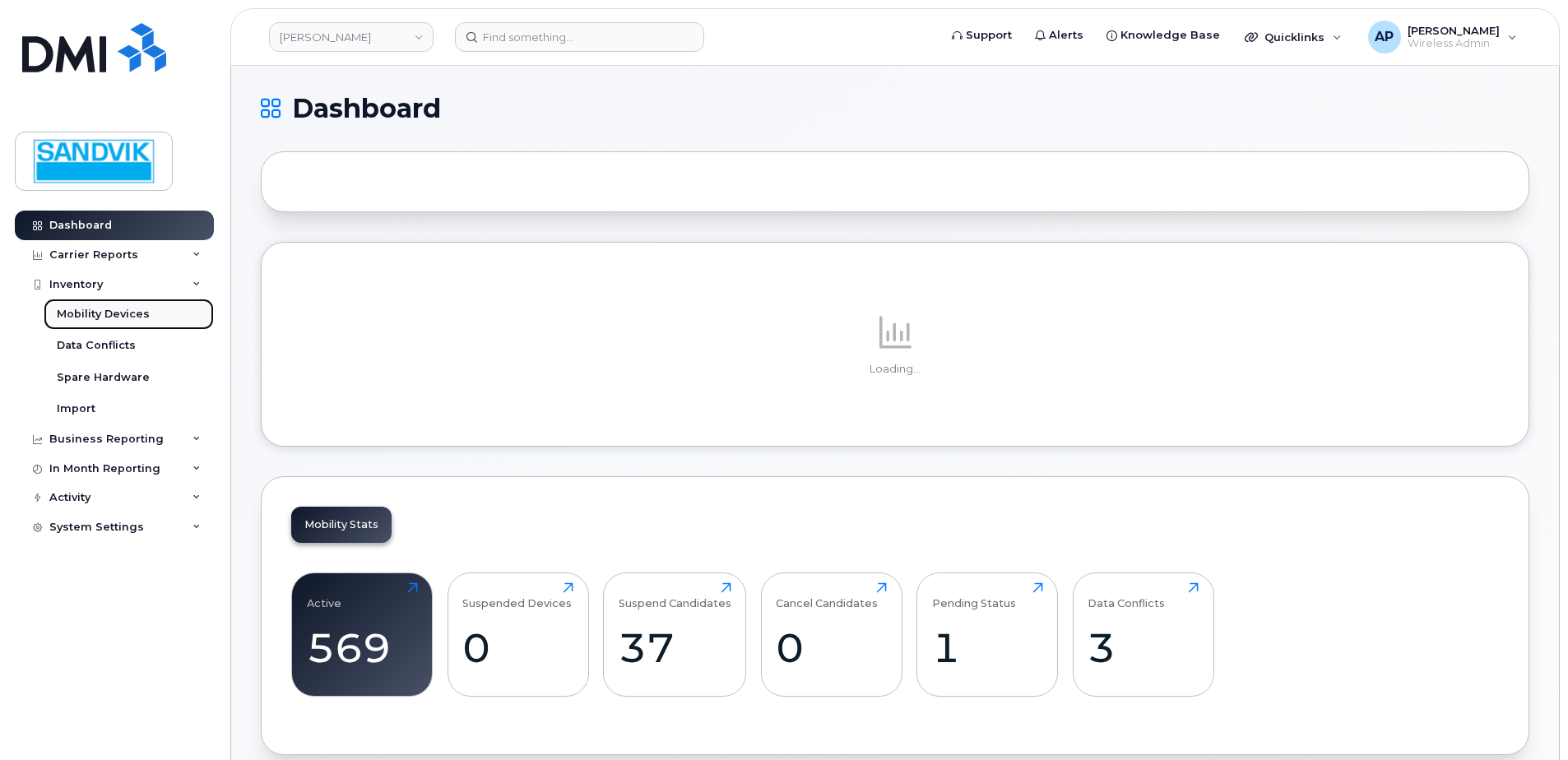
click at [91, 320] on div "Mobility Devices" at bounding box center [103, 314] width 93 height 14
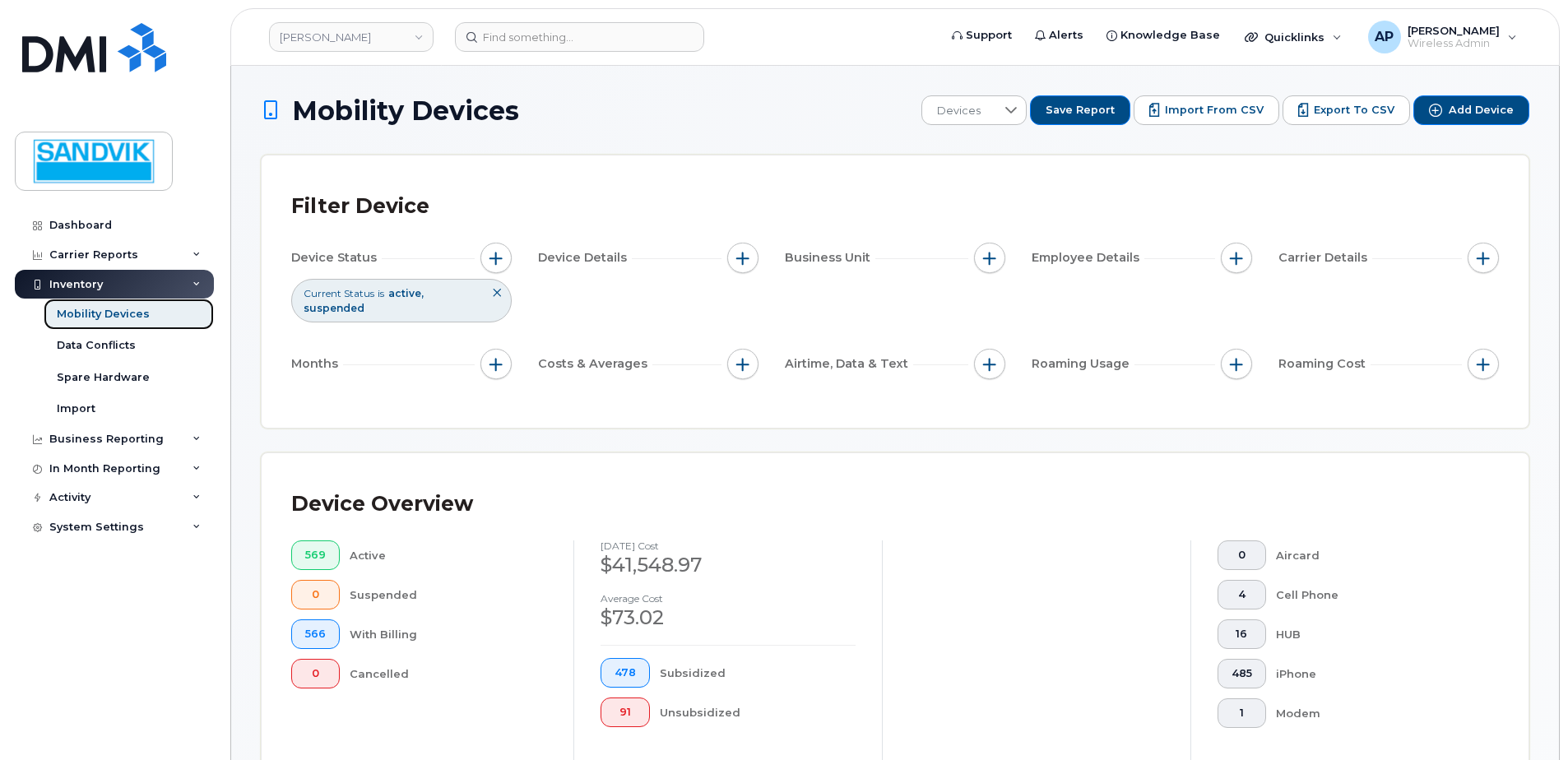
scroll to position [329, 0]
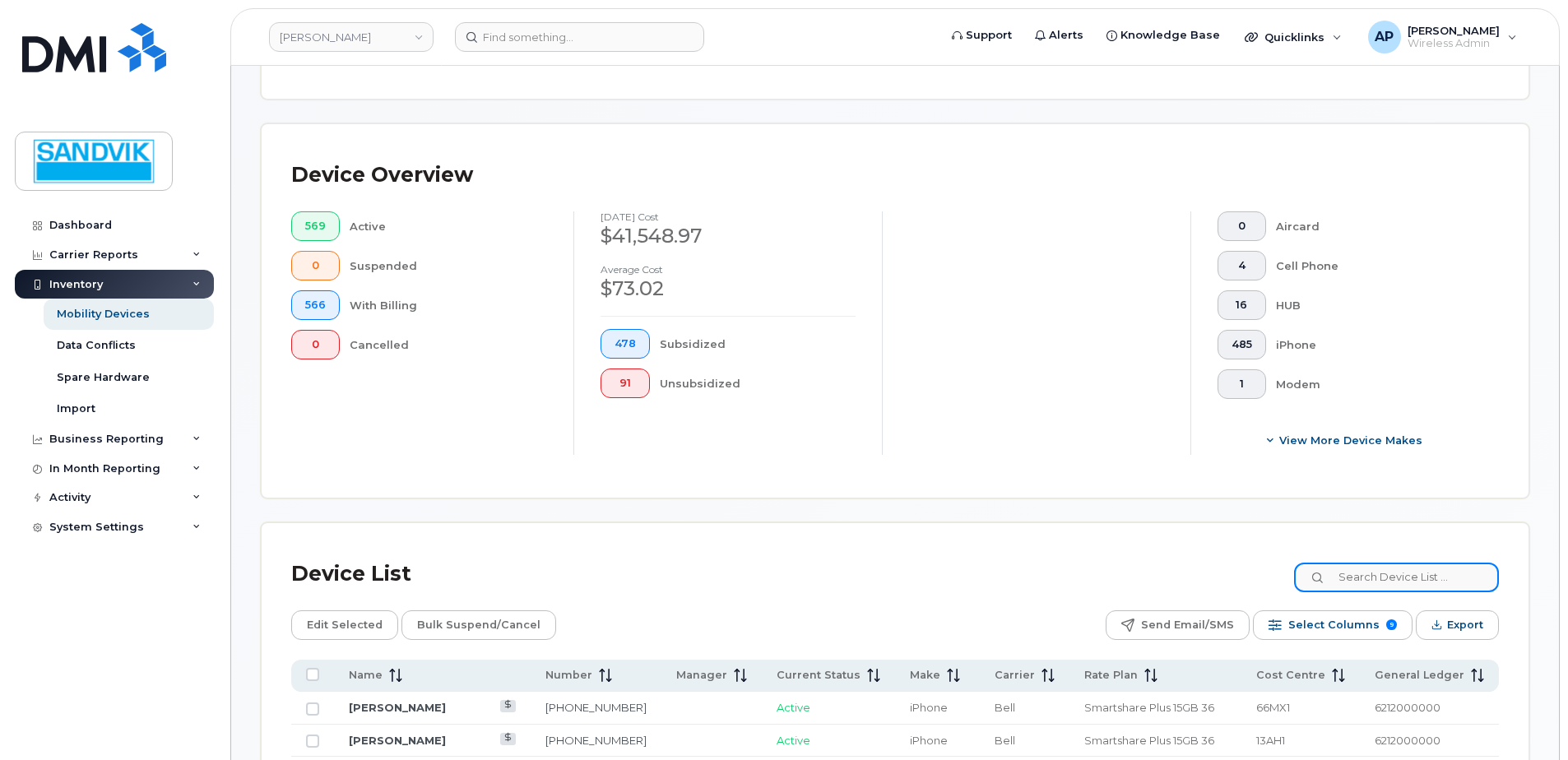
click at [1349, 572] on input at bounding box center [1396, 578] width 205 height 30
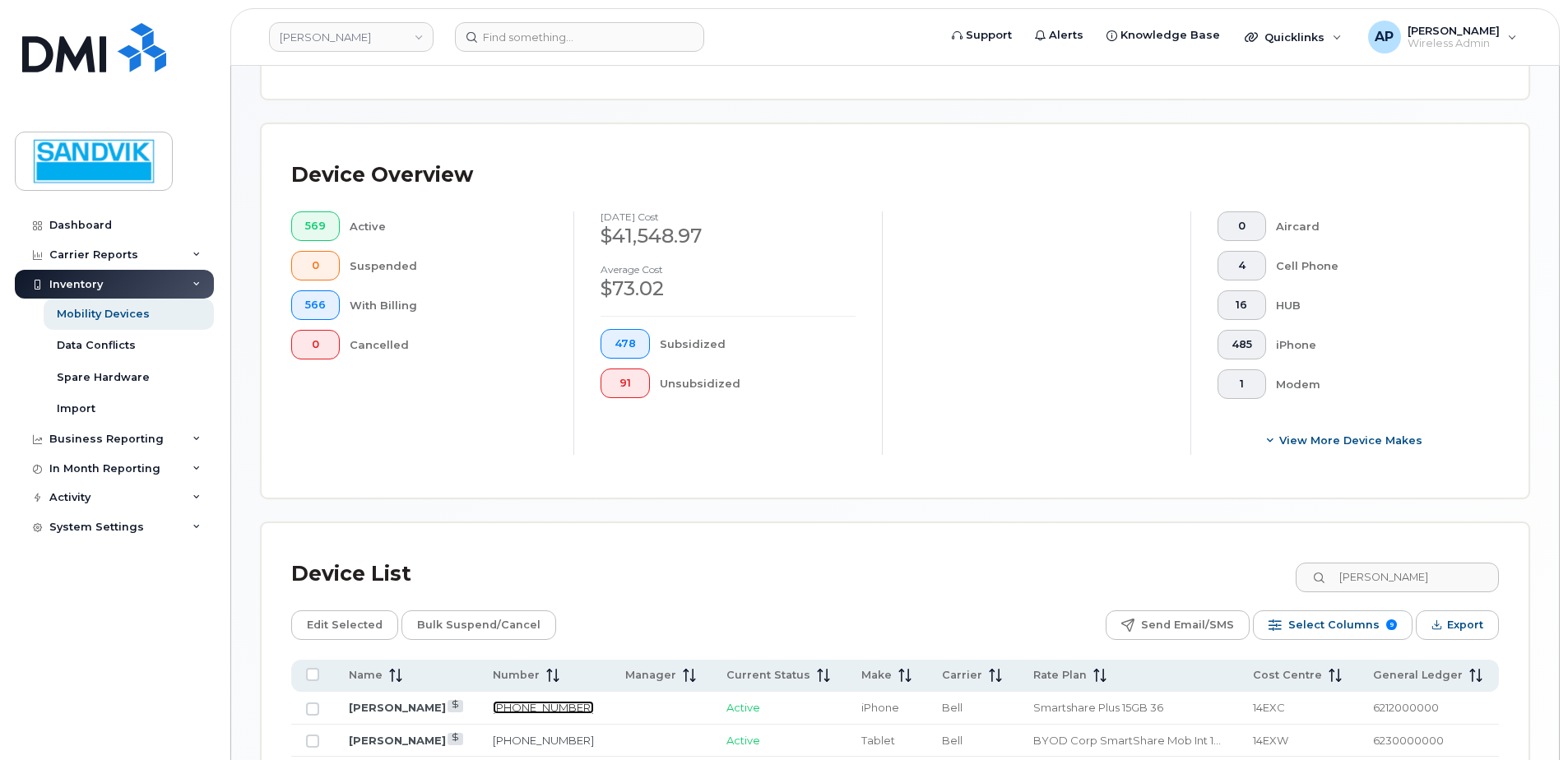
click at [558, 701] on link "438-342-4124" at bounding box center [543, 708] width 101 height 14
drag, startPoint x: 1419, startPoint y: 579, endPoint x: 1287, endPoint y: 577, distance: 132.0
click at [1371, 572] on input "frederic" at bounding box center [1396, 578] width 205 height 30
drag, startPoint x: 1287, startPoint y: 577, endPoint x: 1280, endPoint y: 555, distance: 23.1
click at [1285, 577] on div "Device List frederic" at bounding box center [895, 574] width 1208 height 42
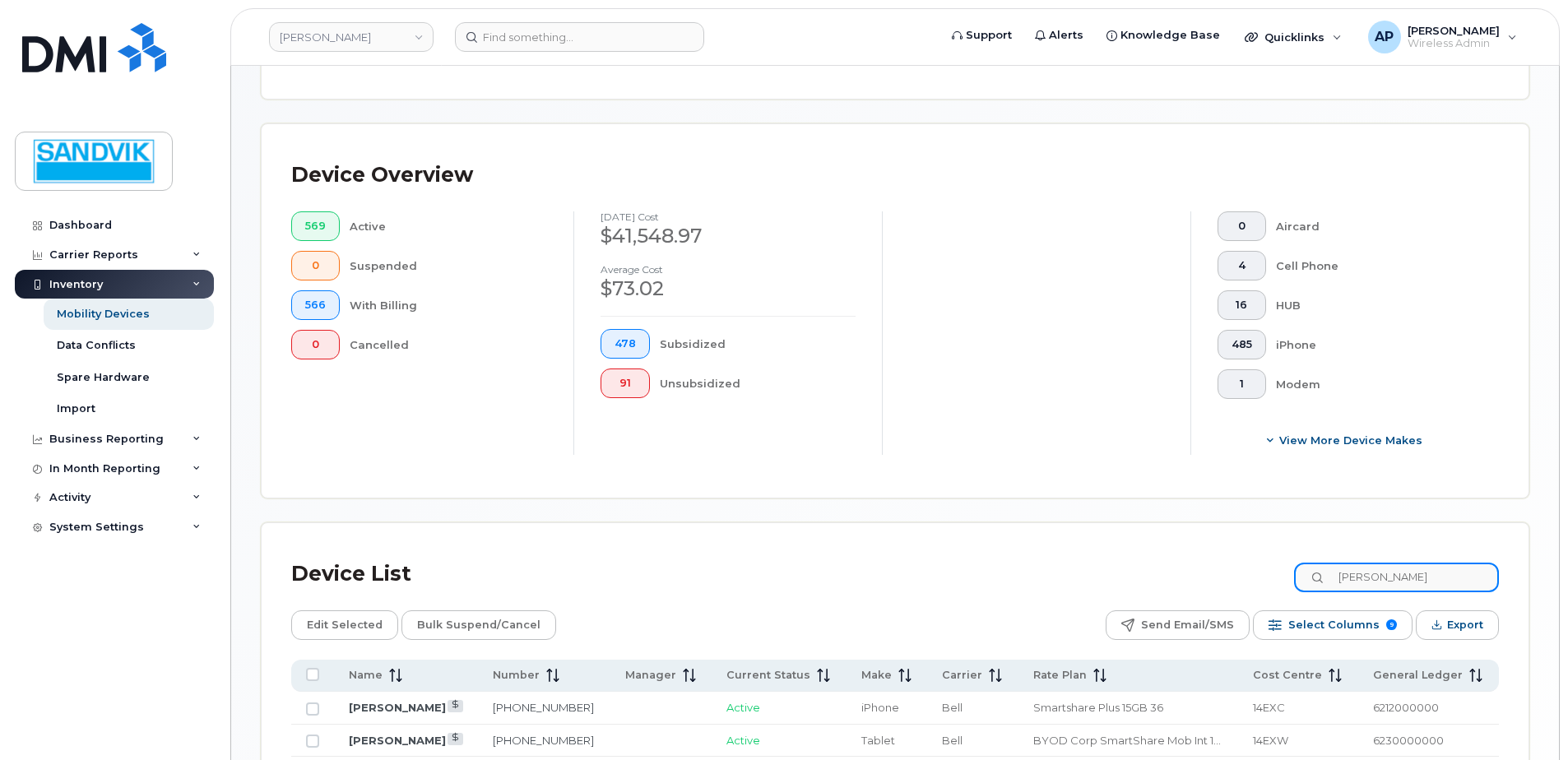
drag, startPoint x: 1405, startPoint y: 583, endPoint x: 1314, endPoint y: 583, distance: 91.0
click at [1314, 583] on input "frederic" at bounding box center [1396, 578] width 205 height 30
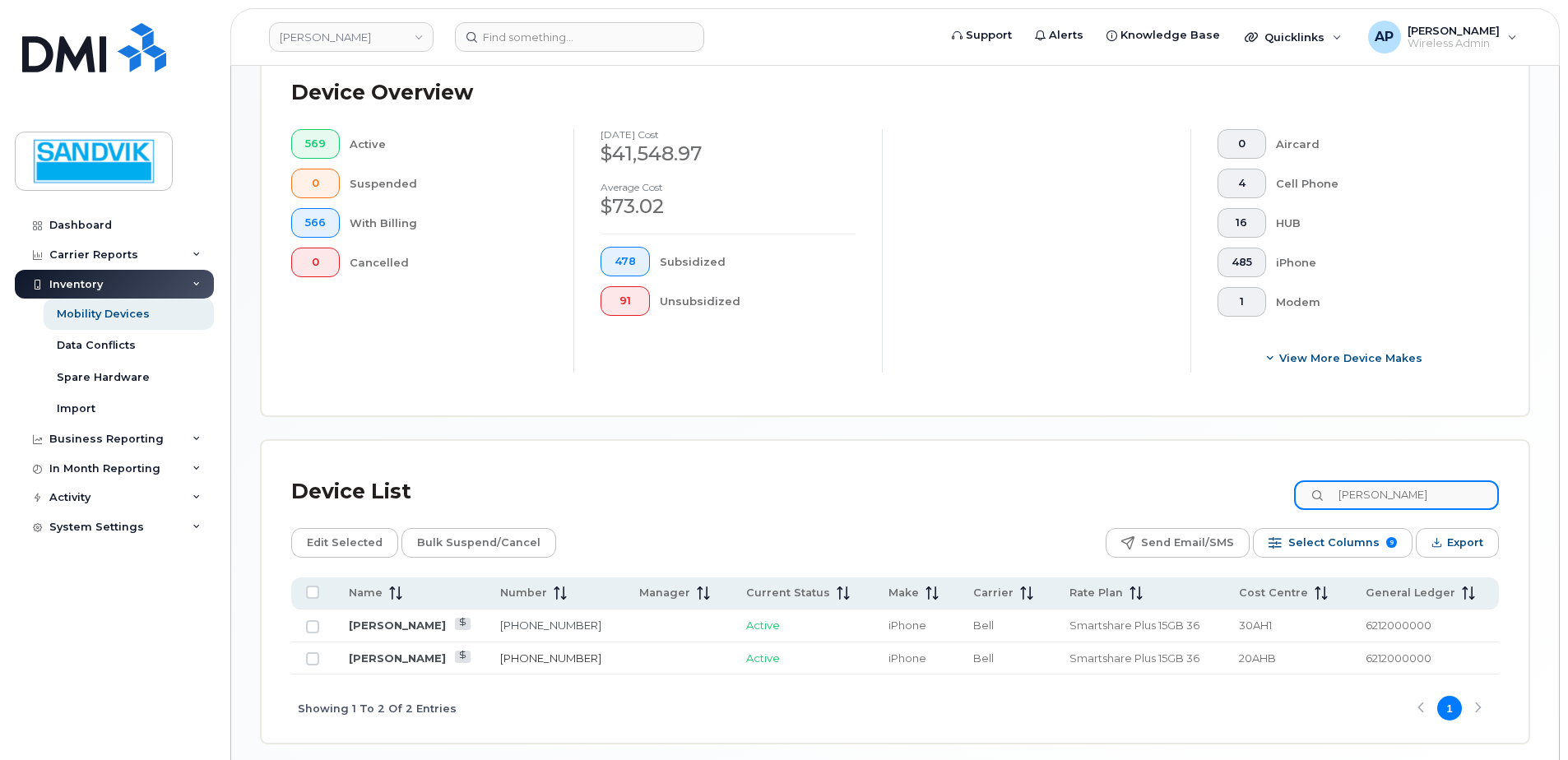
type input "johnny"
click at [554, 664] on link "807-358-7713" at bounding box center [551, 658] width 101 height 14
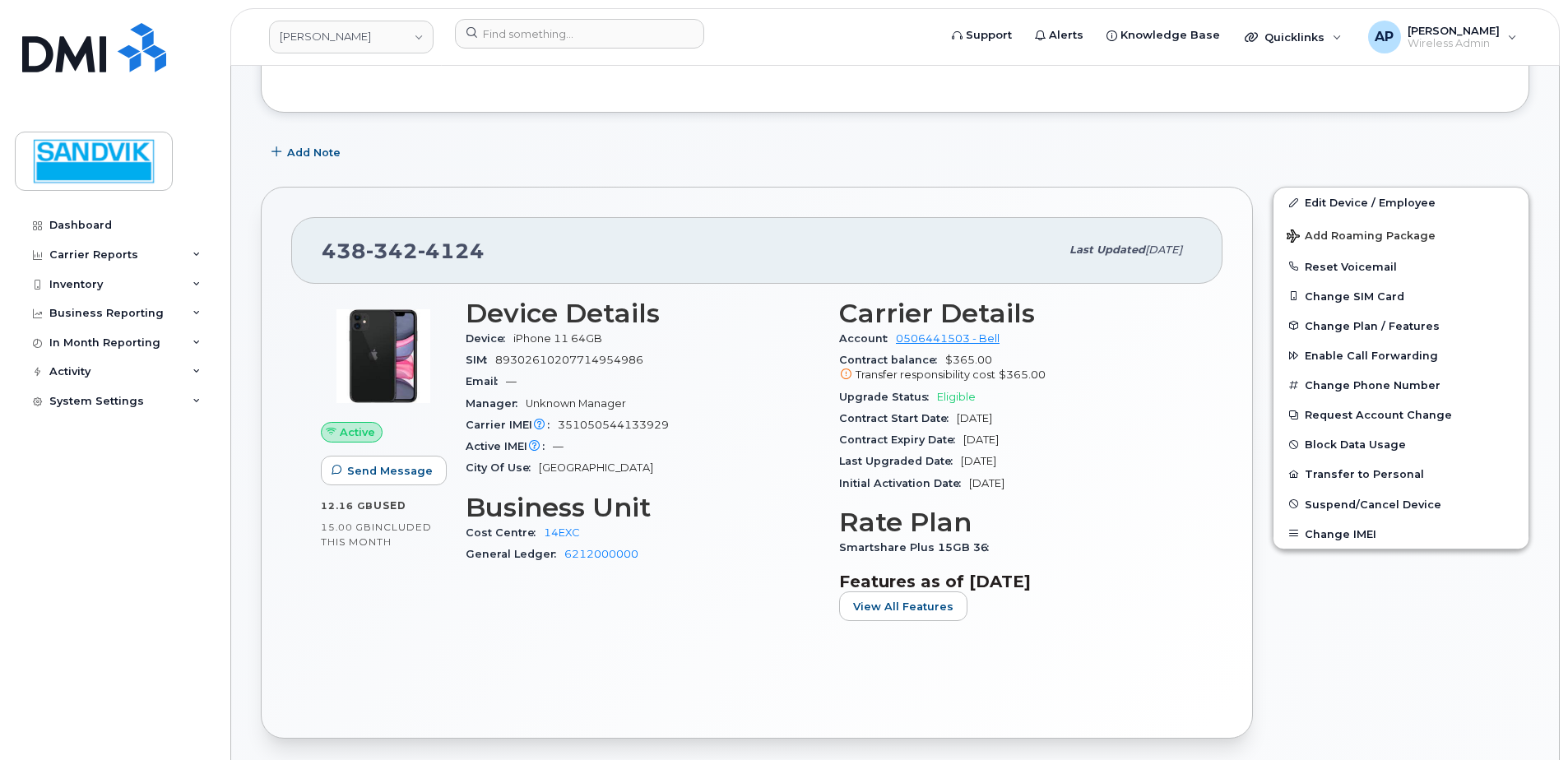
scroll to position [246, 0]
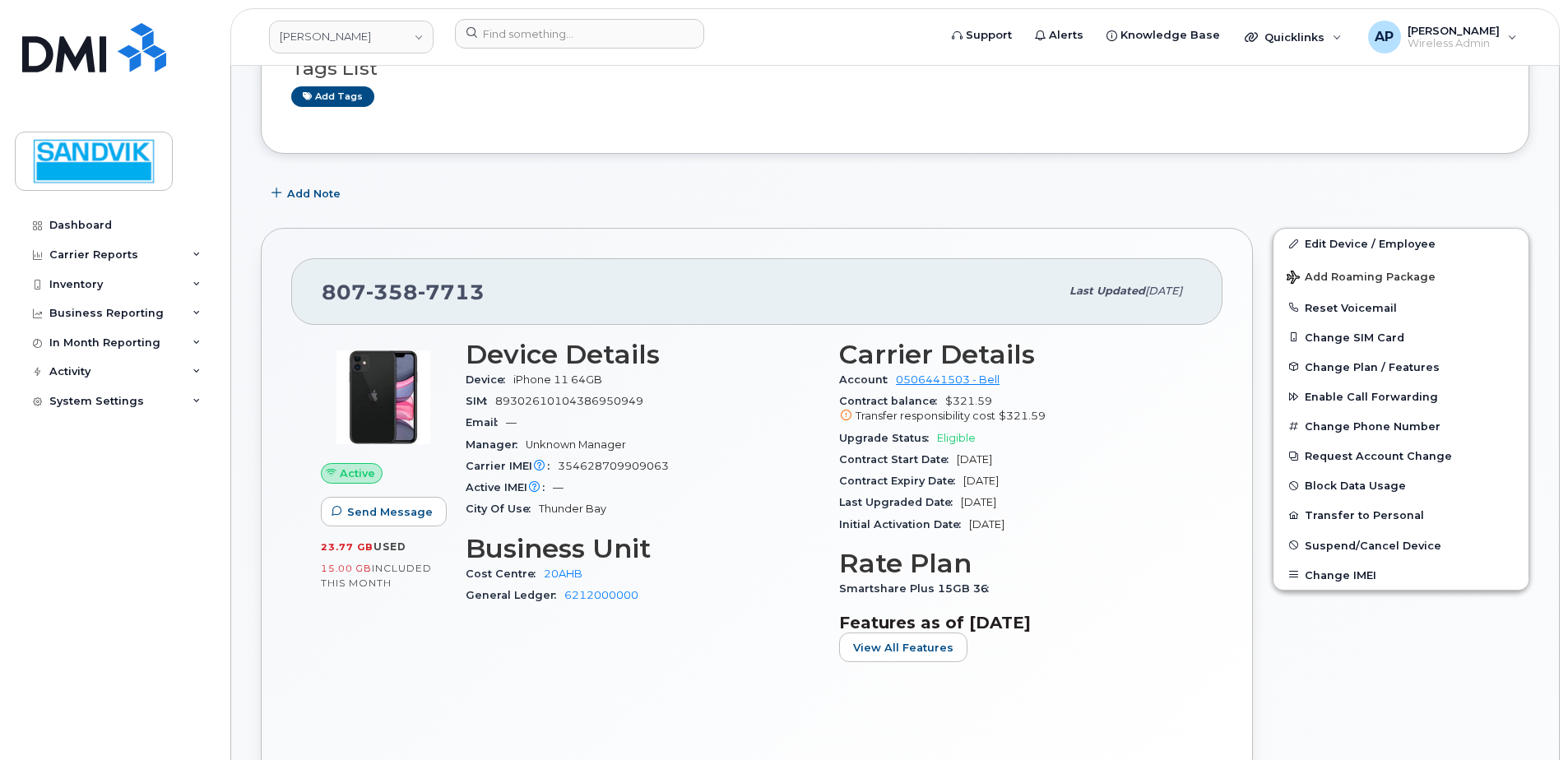
scroll to position [164, 0]
